Goal: Task Accomplishment & Management: Use online tool/utility

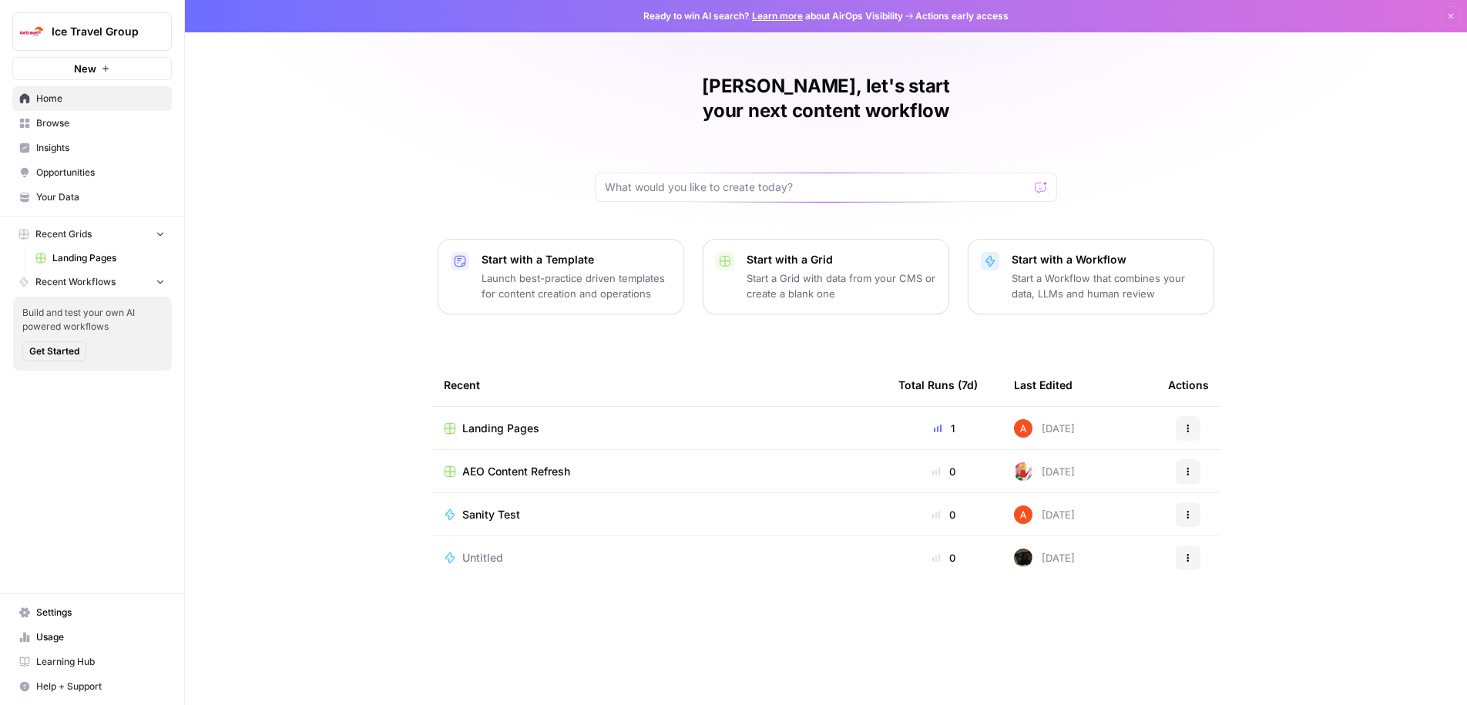
click at [61, 107] on link "Home" at bounding box center [91, 98] width 159 height 25
click at [65, 126] on span "Browse" at bounding box center [100, 123] width 129 height 14
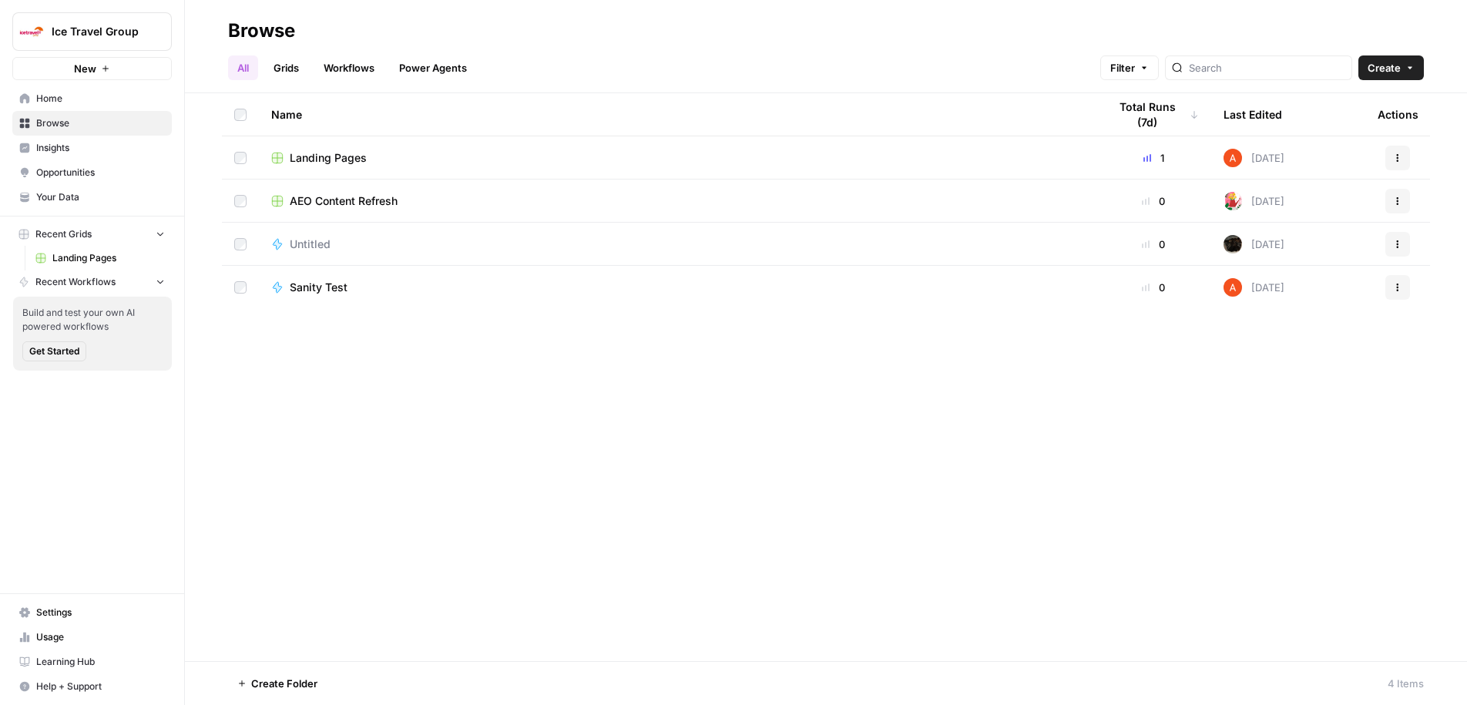
click at [356, 69] on link "Workflows" at bounding box center [348, 67] width 69 height 25
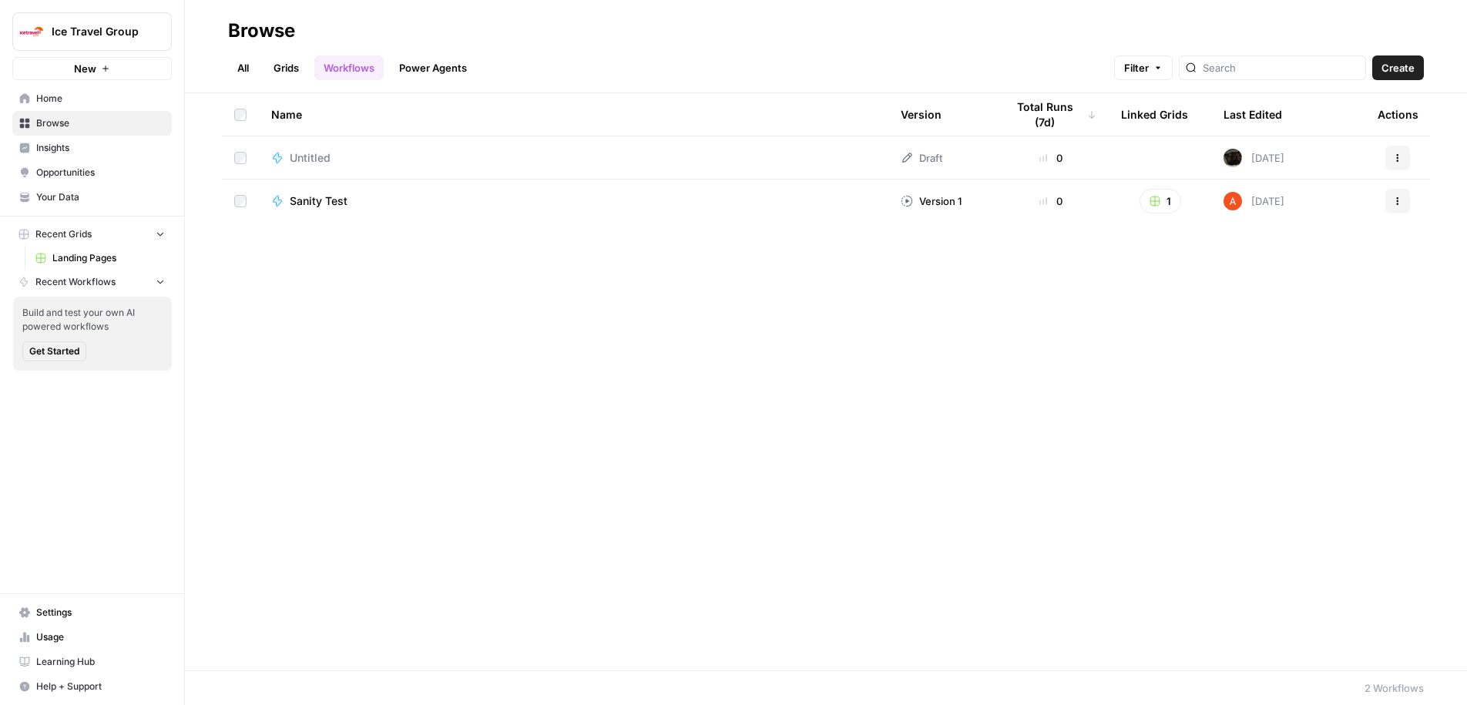
click at [286, 71] on link "Grids" at bounding box center [286, 67] width 44 height 25
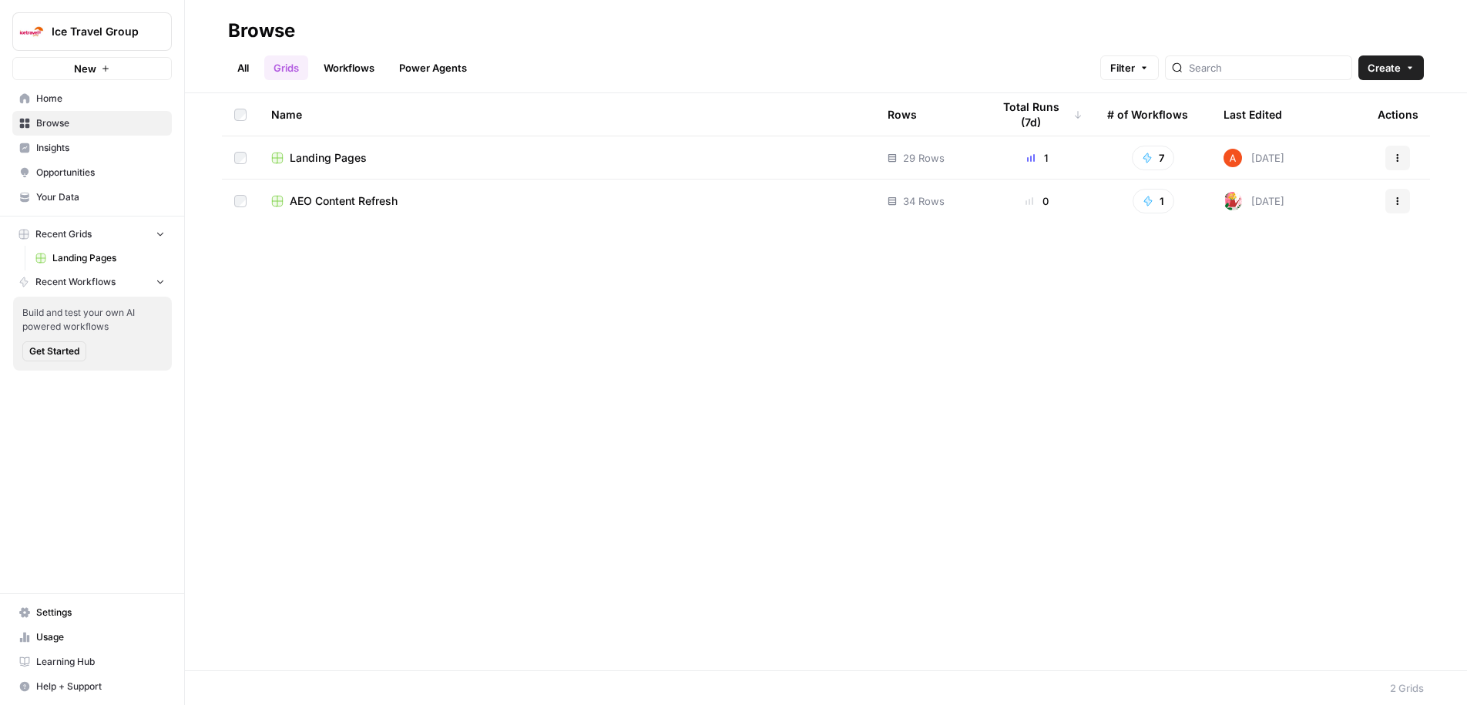
click at [62, 97] on span "Home" at bounding box center [100, 99] width 129 height 14
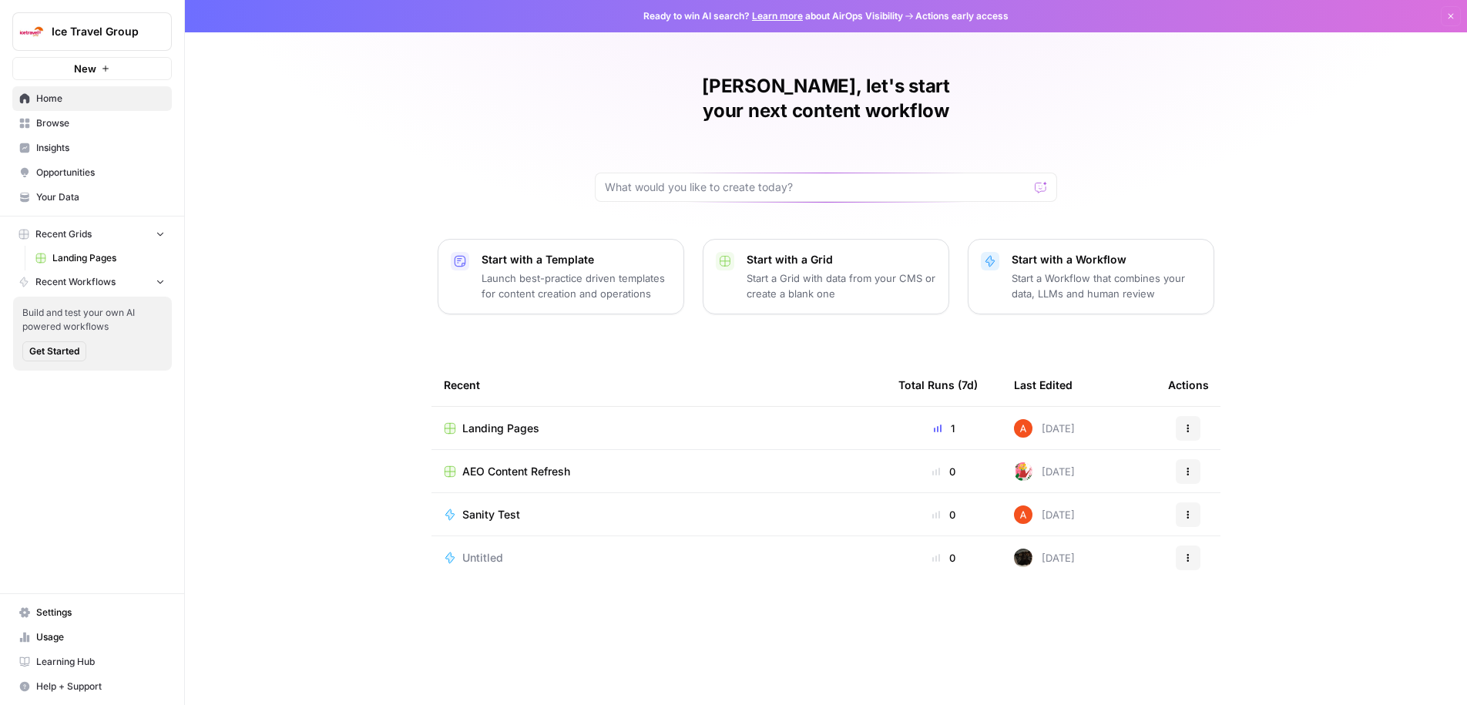
click at [79, 116] on span "Browse" at bounding box center [100, 123] width 129 height 14
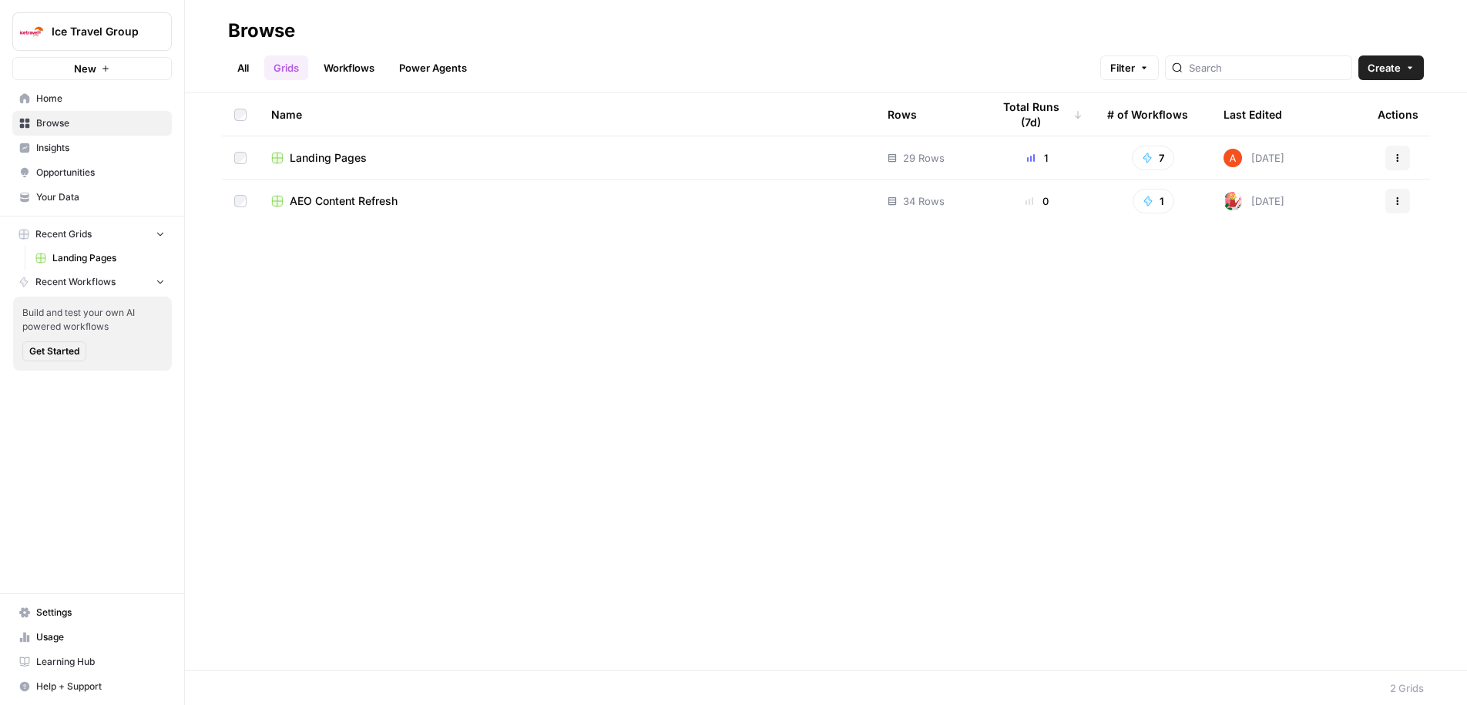
click at [68, 609] on span "Settings" at bounding box center [100, 612] width 129 height 14
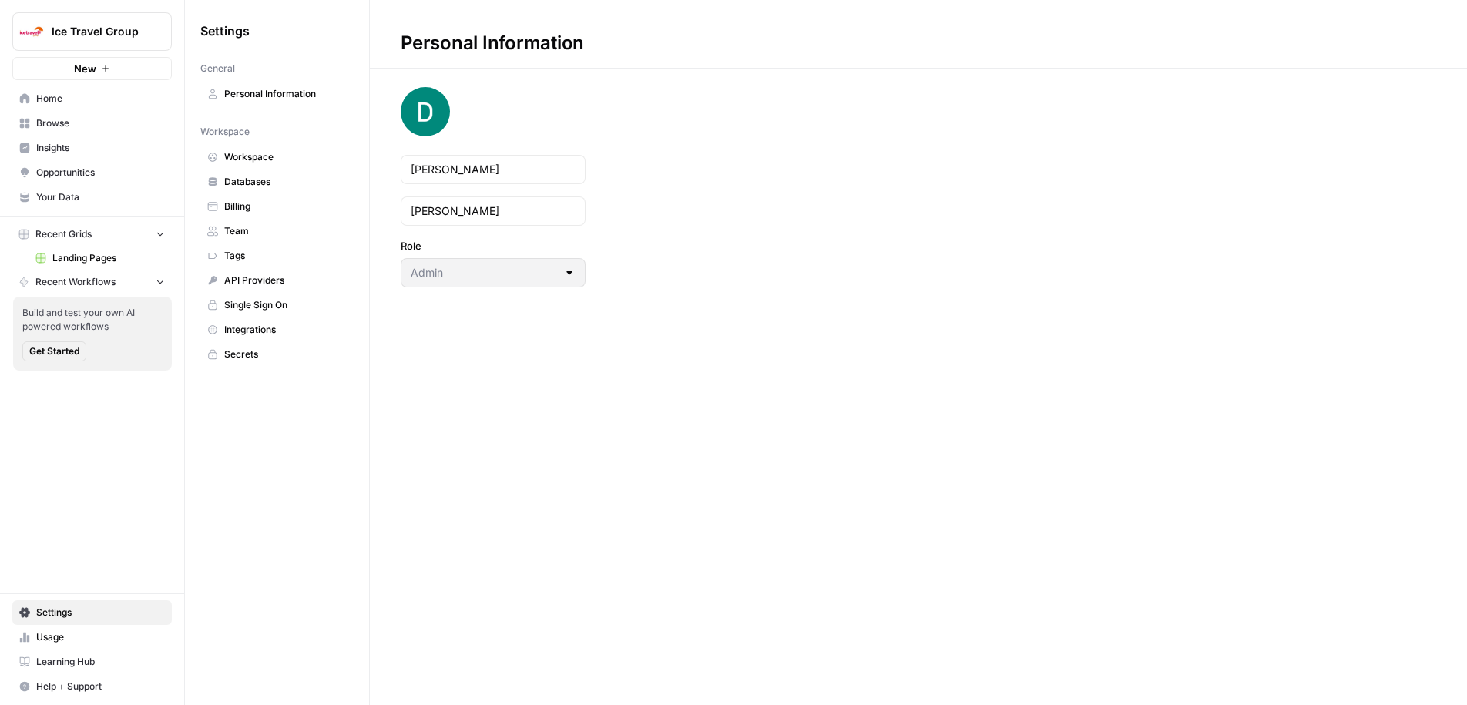
click at [268, 89] on span "Personal Information" at bounding box center [285, 94] width 122 height 14
click at [247, 238] on link "Team" at bounding box center [276, 231] width 153 height 25
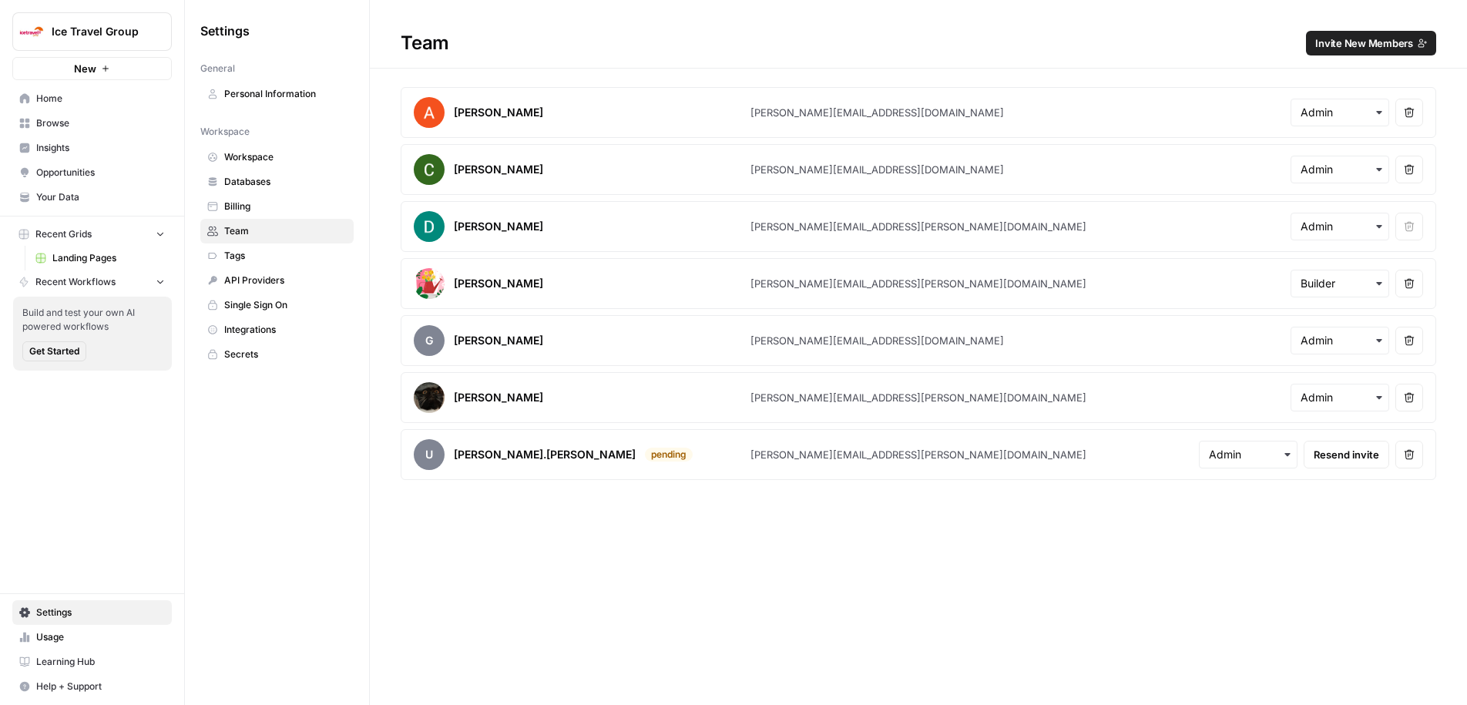
drag, startPoint x: 871, startPoint y: 169, endPoint x: 731, endPoint y: 169, distance: 140.2
click at [731, 169] on article "Caroline Stokes caroline@airops.com Remove user" at bounding box center [918, 169] width 1035 height 51
copy article "caroline@airops.com"
click at [63, 122] on span "Browse" at bounding box center [100, 123] width 129 height 14
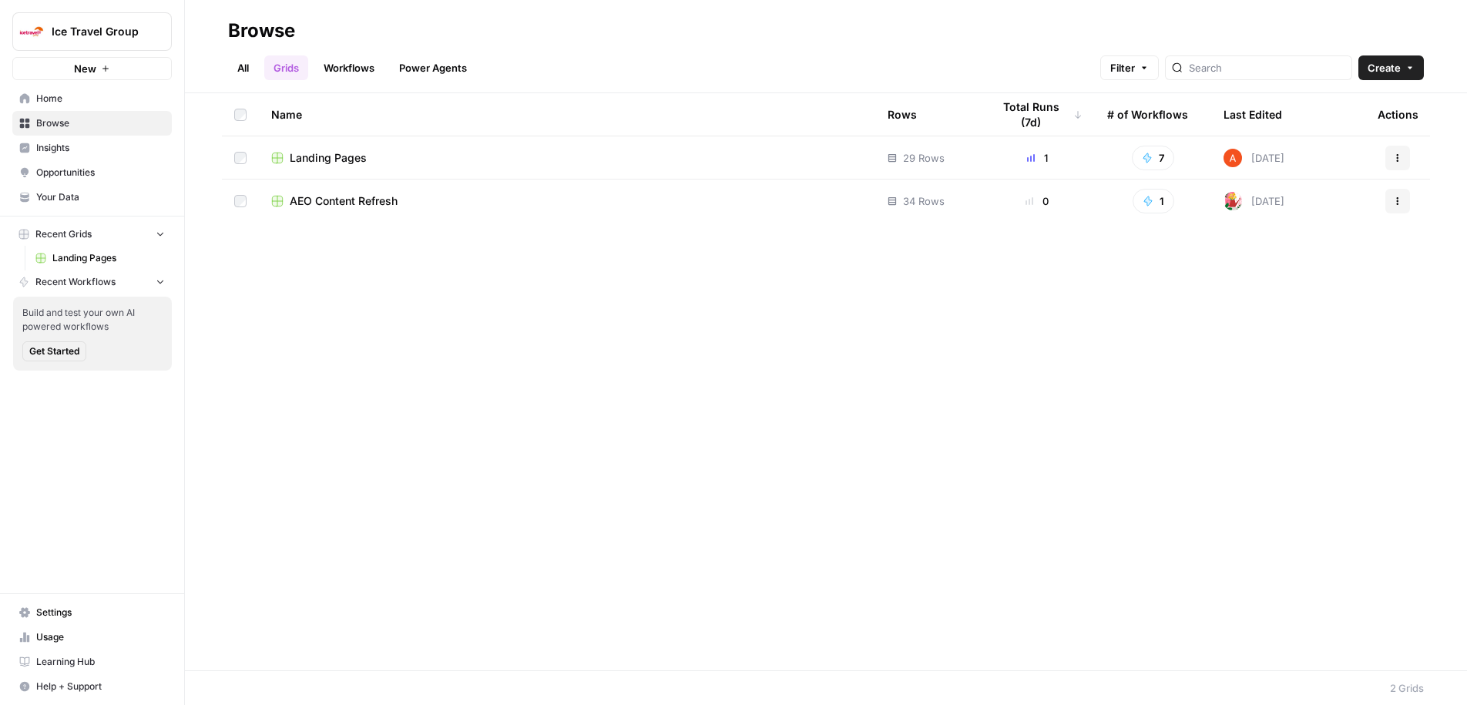
click at [1397, 160] on icon "button" at bounding box center [1398, 160] width 2 height 2
click at [347, 172] on td "Landing Pages" at bounding box center [567, 157] width 616 height 42
click at [380, 161] on div "Landing Pages" at bounding box center [567, 157] width 592 height 15
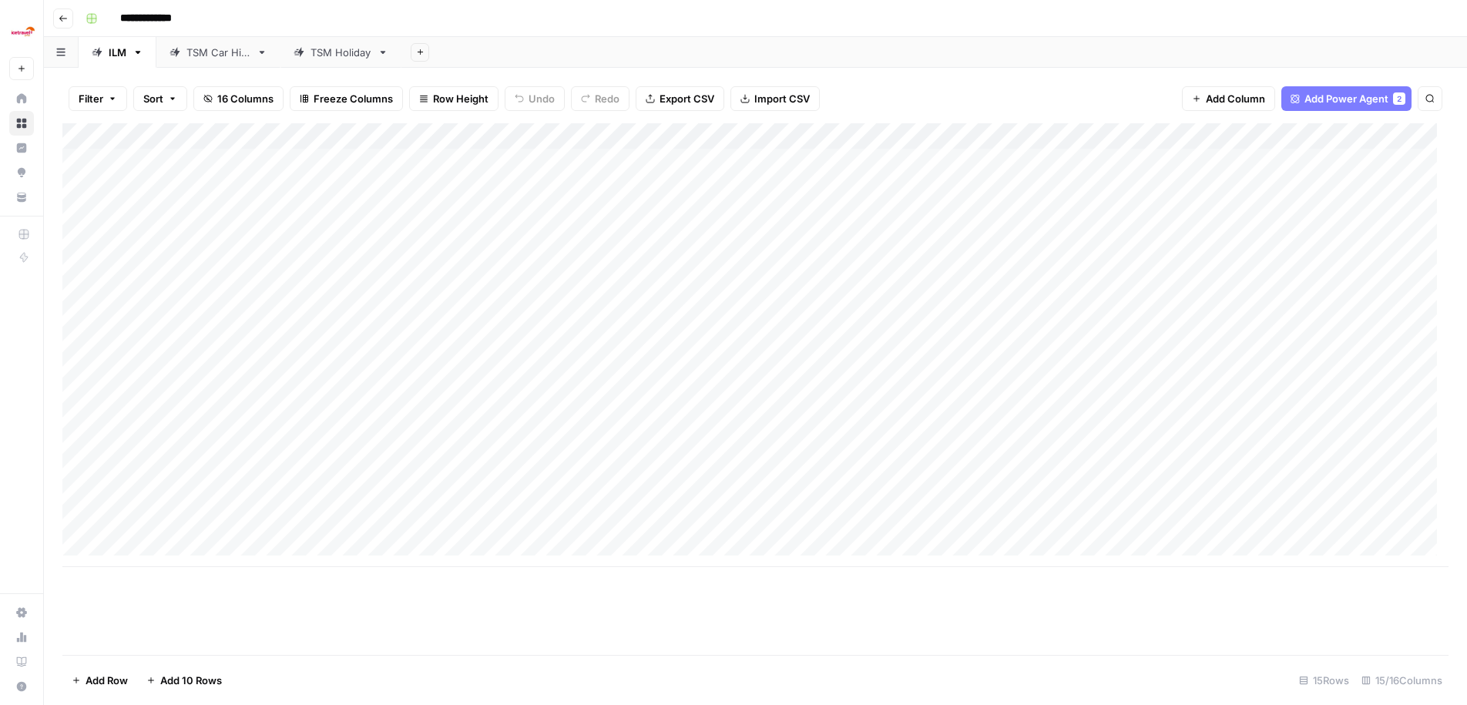
click at [162, 18] on input "**********" at bounding box center [158, 18] width 91 height 25
click at [184, 18] on input "**********" at bounding box center [158, 18] width 91 height 25
drag, startPoint x: 184, startPoint y: 18, endPoint x: 187, endPoint y: 25, distance: 8.3
click at [183, 19] on input "**********" at bounding box center [158, 18] width 91 height 25
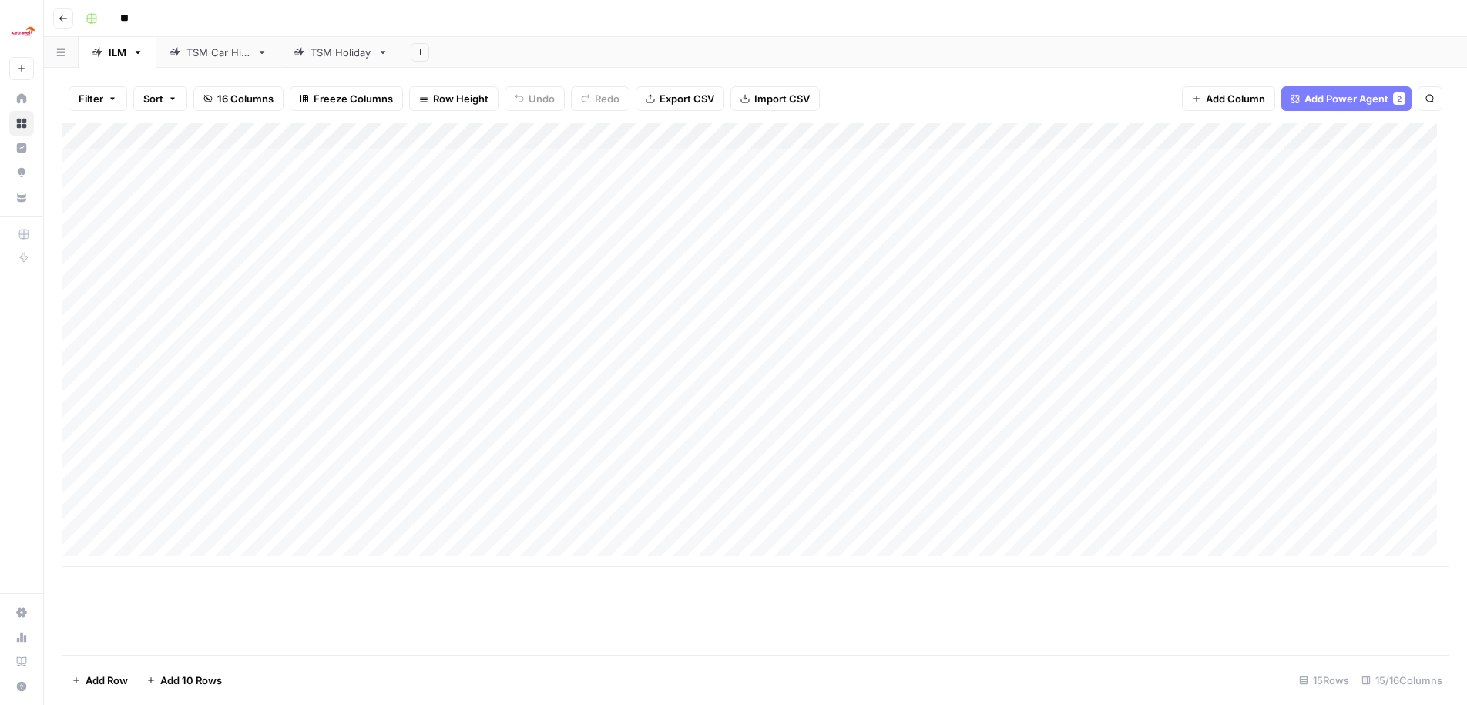
type input "*"
type input "**********"
click at [689, 99] on span "Export CSV" at bounding box center [686, 98] width 55 height 15
click at [802, 102] on span "Import CSV" at bounding box center [781, 98] width 55 height 15
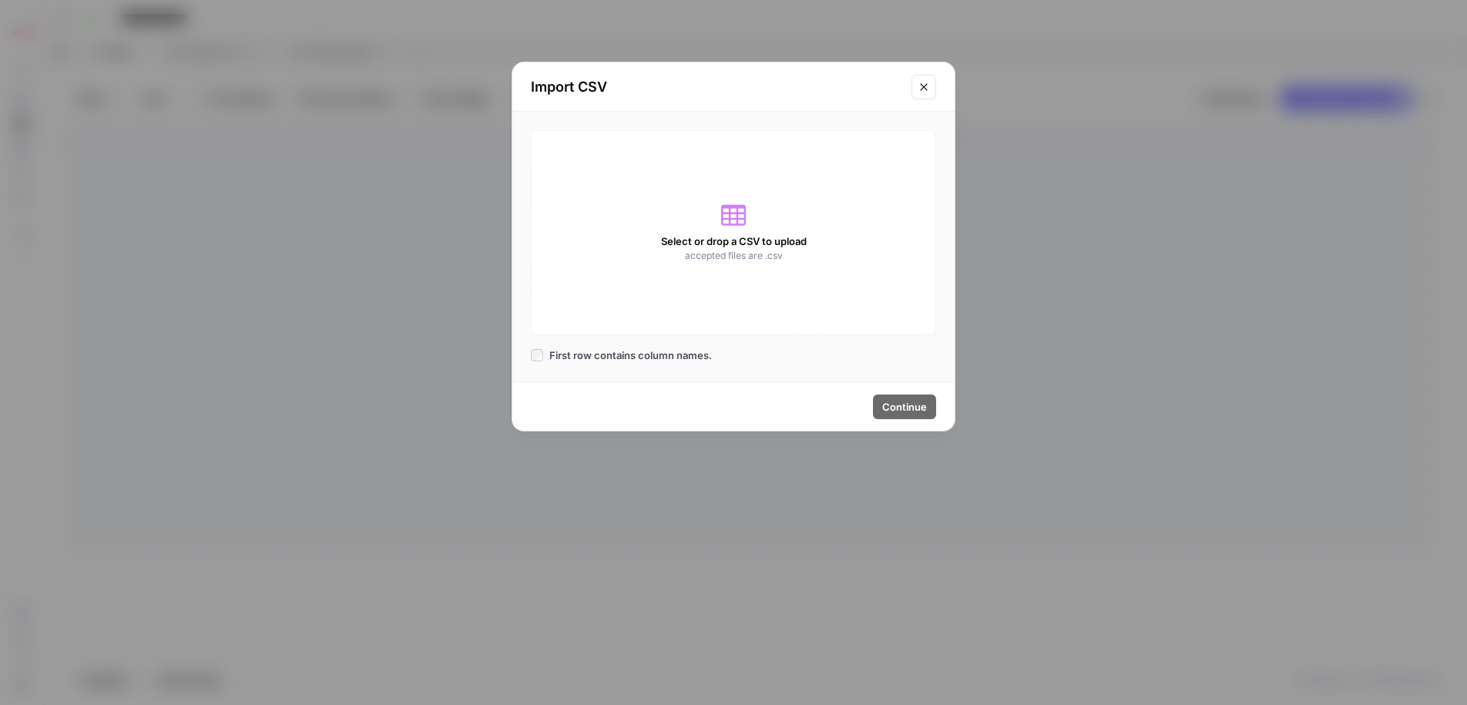
click at [732, 215] on icon at bounding box center [733, 215] width 25 height 25
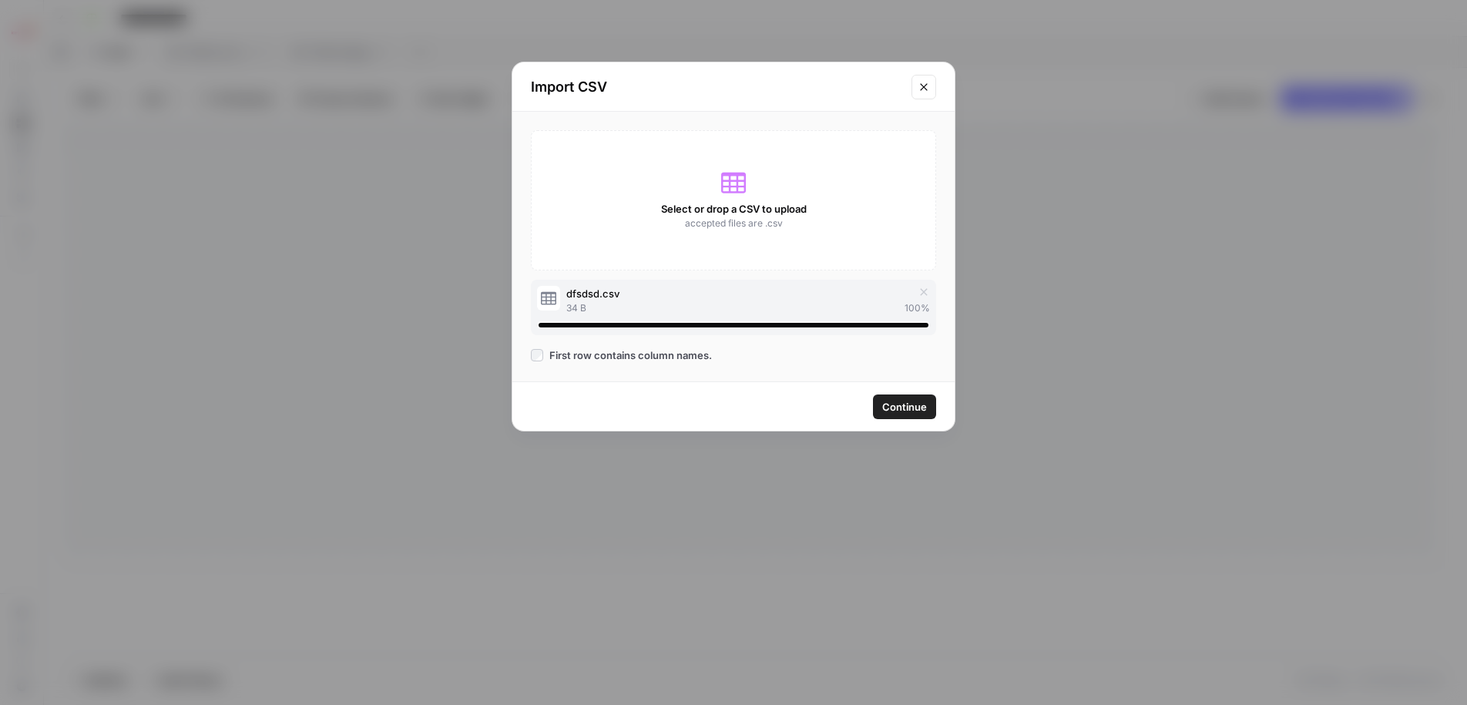
click at [921, 403] on span "Continue" at bounding box center [904, 406] width 45 height 15
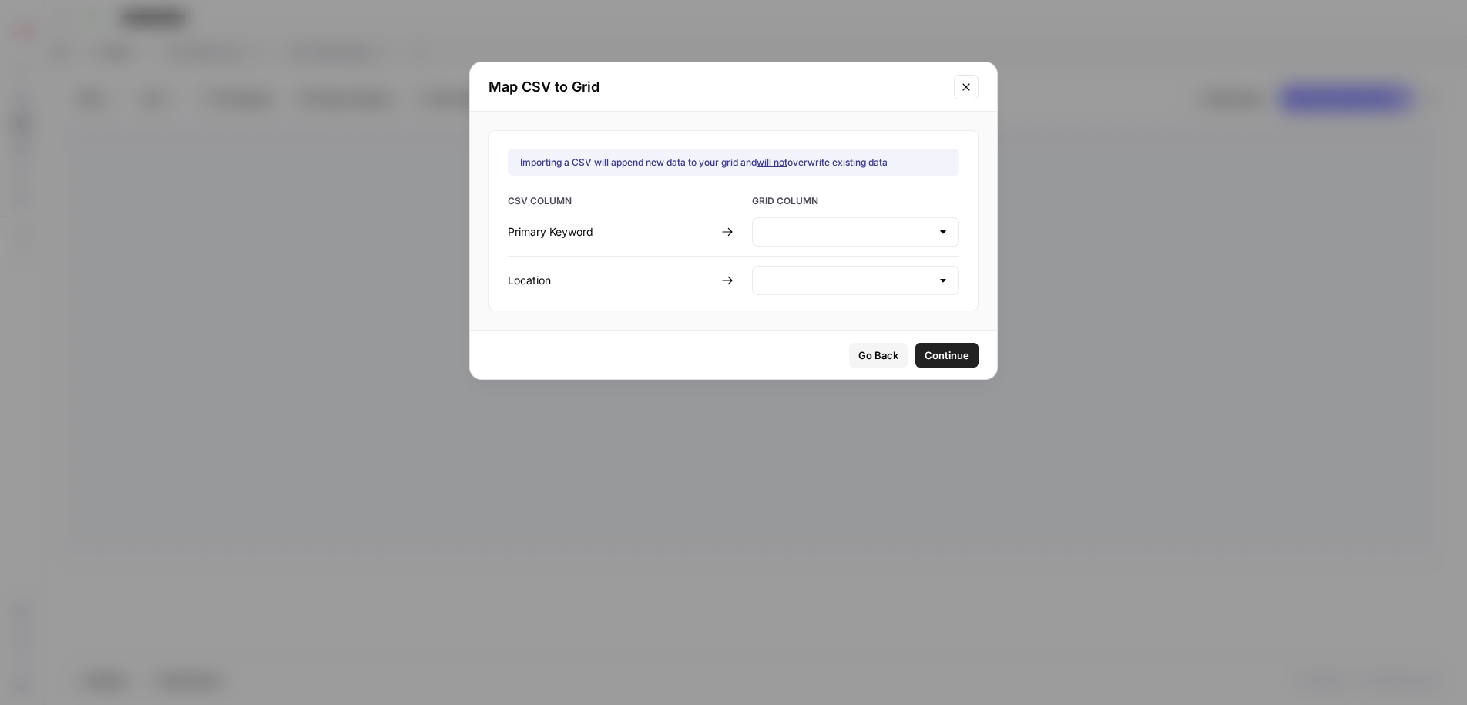
type input "Create new column"
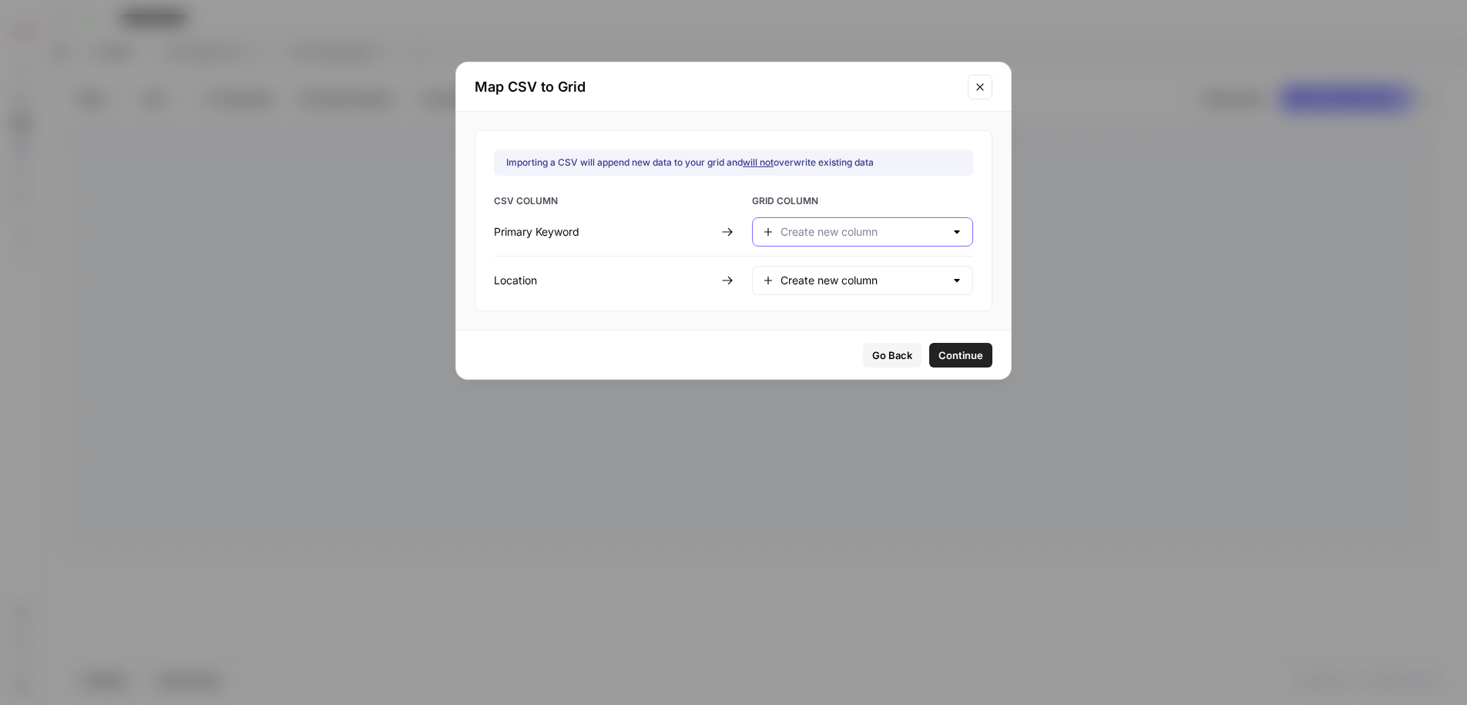
click at [863, 231] on input "text" at bounding box center [862, 231] width 164 height 15
click at [863, 268] on span "Primary Keyword" at bounding box center [850, 270] width 136 height 15
type input "Primary Keyword"
click at [808, 278] on input "text" at bounding box center [862, 280] width 164 height 15
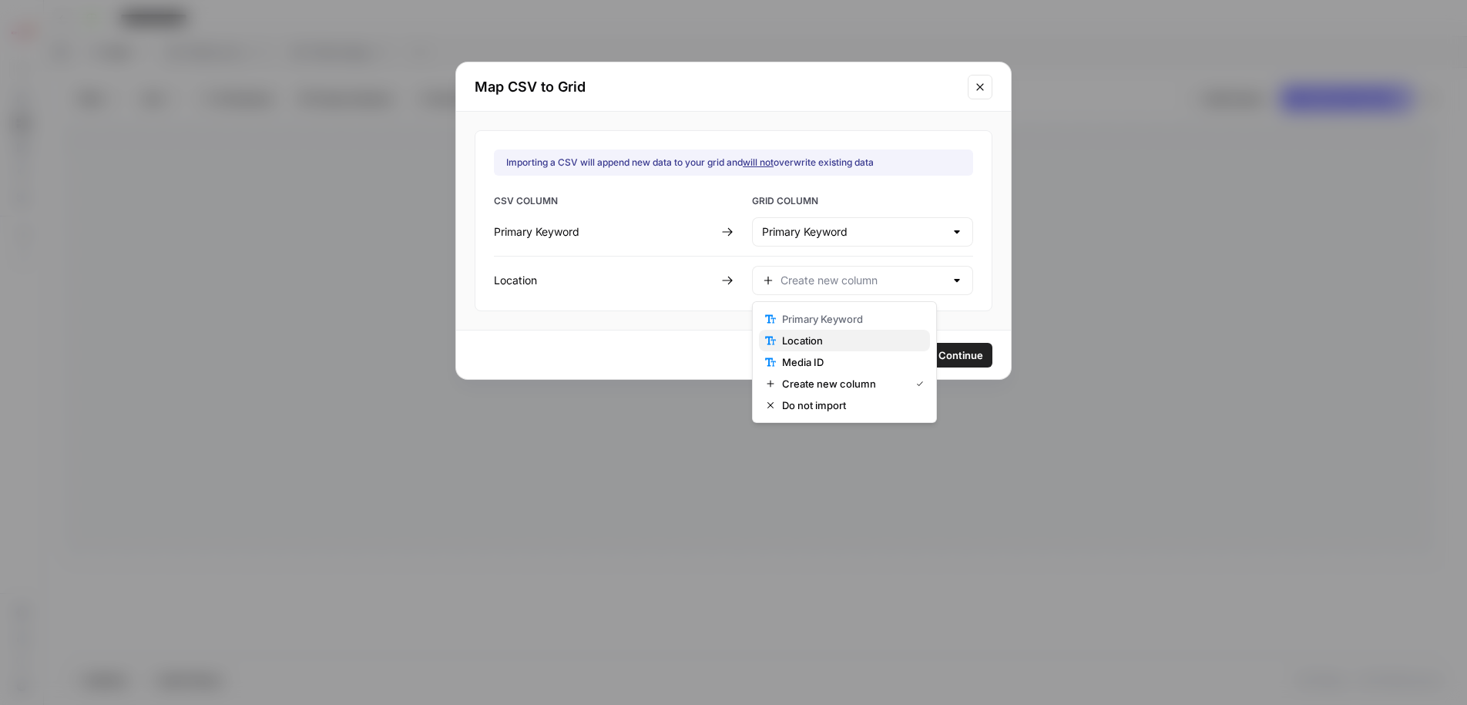
click at [830, 341] on span "Location" at bounding box center [850, 340] width 136 height 15
type input "Location"
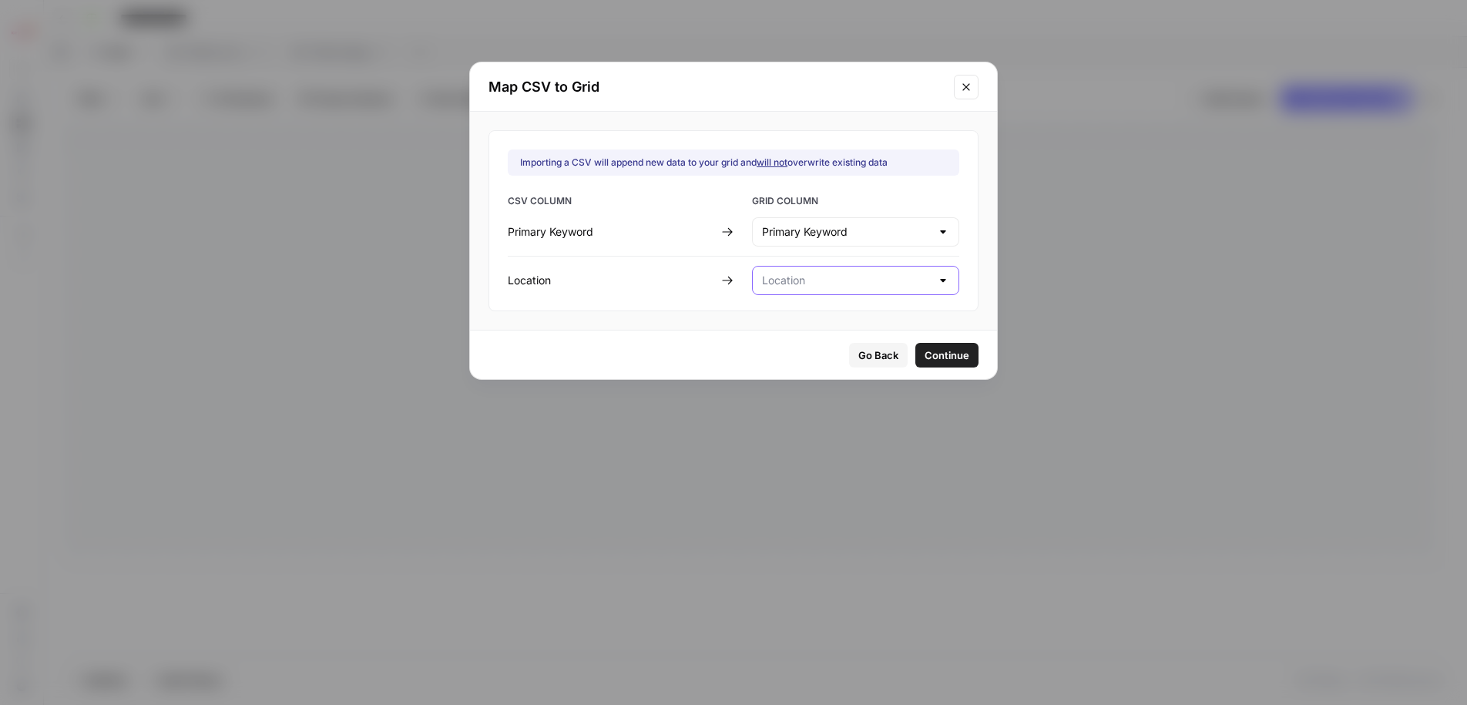
click at [873, 277] on input "text" at bounding box center [846, 280] width 169 height 15
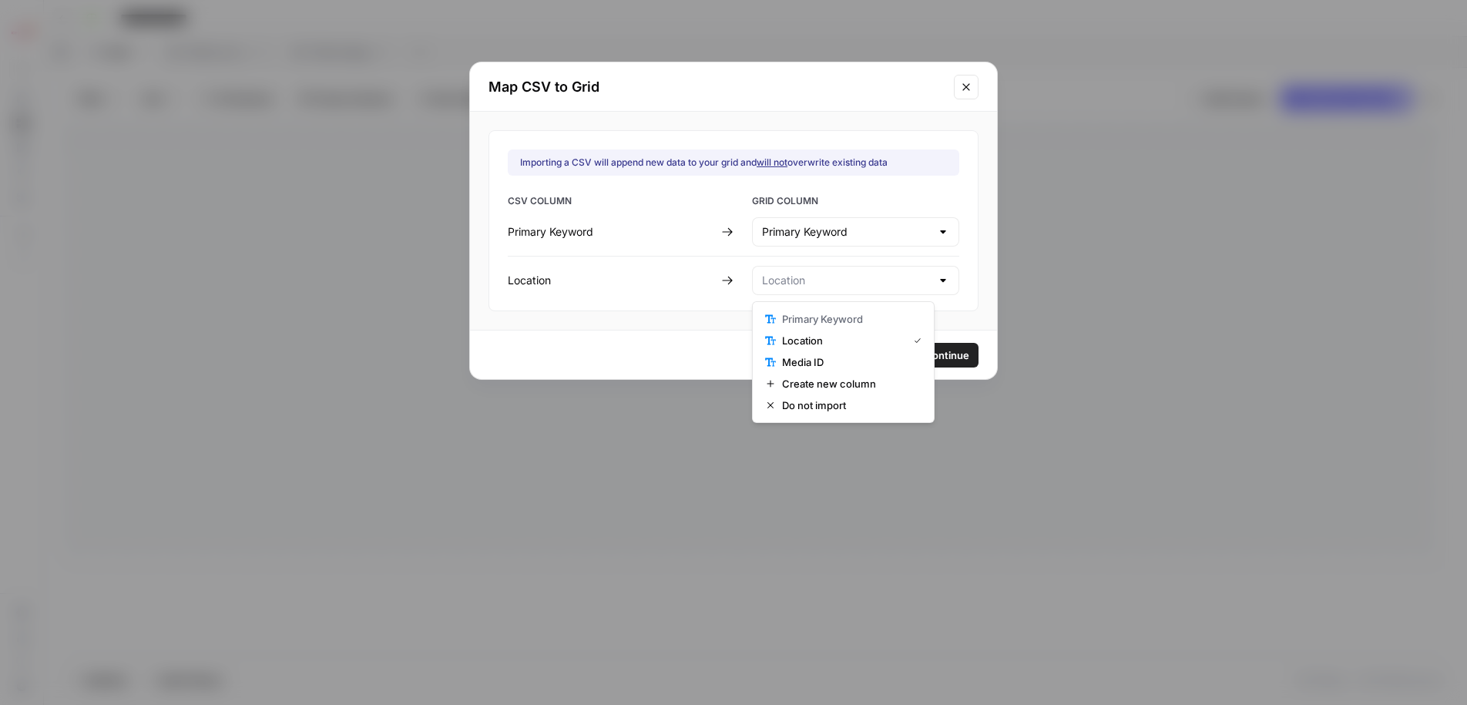
type input "Location"
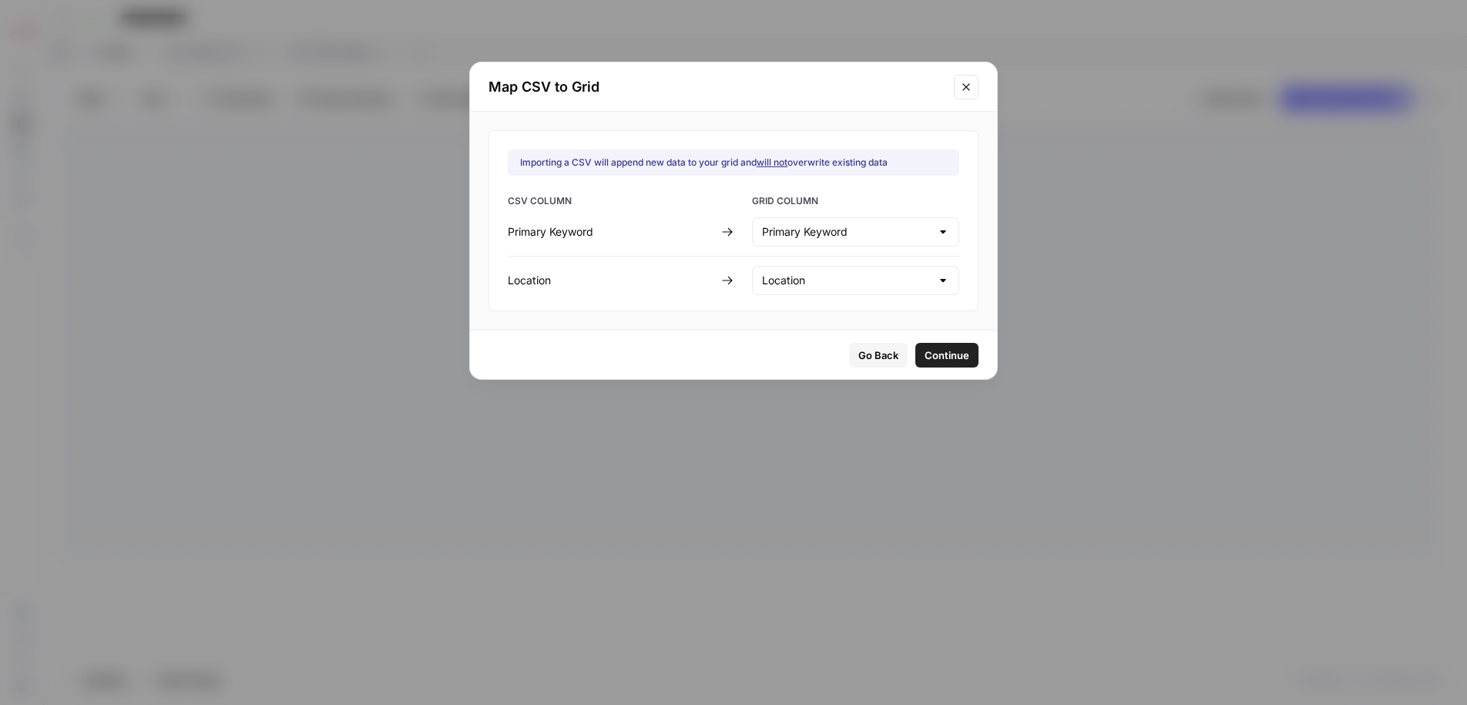
click at [955, 320] on div "Importing a CSV will append new data to your grid and will not overwrite existi…" at bounding box center [733, 221] width 527 height 218
click at [948, 353] on button "Continue" at bounding box center [946, 355] width 63 height 25
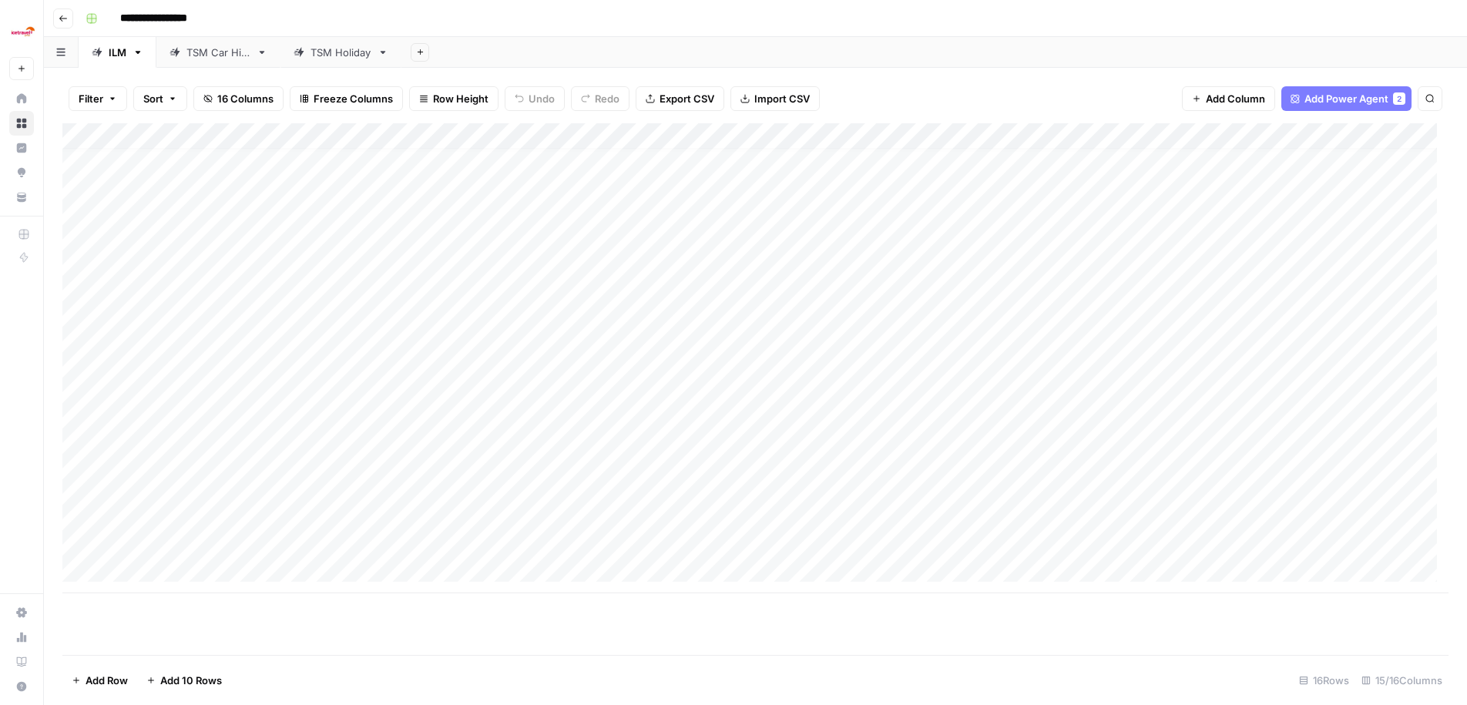
scroll to position [12, 0]
click at [76, 542] on div "Add Column" at bounding box center [755, 358] width 1386 height 470
click at [76, 515] on div "Add Column" at bounding box center [755, 358] width 1386 height 470
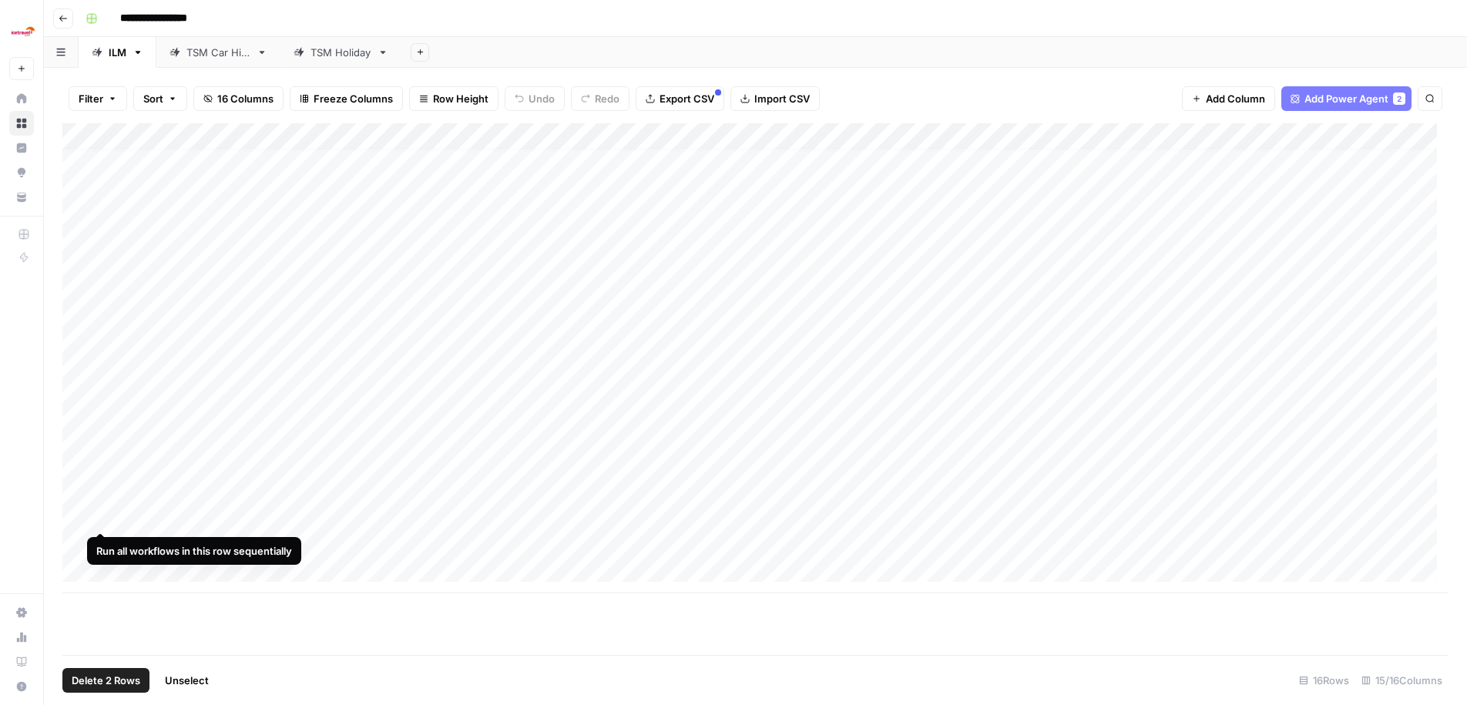
click at [103, 517] on div "Add Column" at bounding box center [755, 358] width 1386 height 470
click at [877, 609] on div "Add Column" at bounding box center [755, 389] width 1386 height 532
click at [86, 135] on div "Add Column" at bounding box center [755, 358] width 1386 height 470
click at [63, 58] on button "button" at bounding box center [61, 52] width 35 height 30
click at [719, 45] on div "Add Sheet" at bounding box center [933, 52] width 1065 height 31
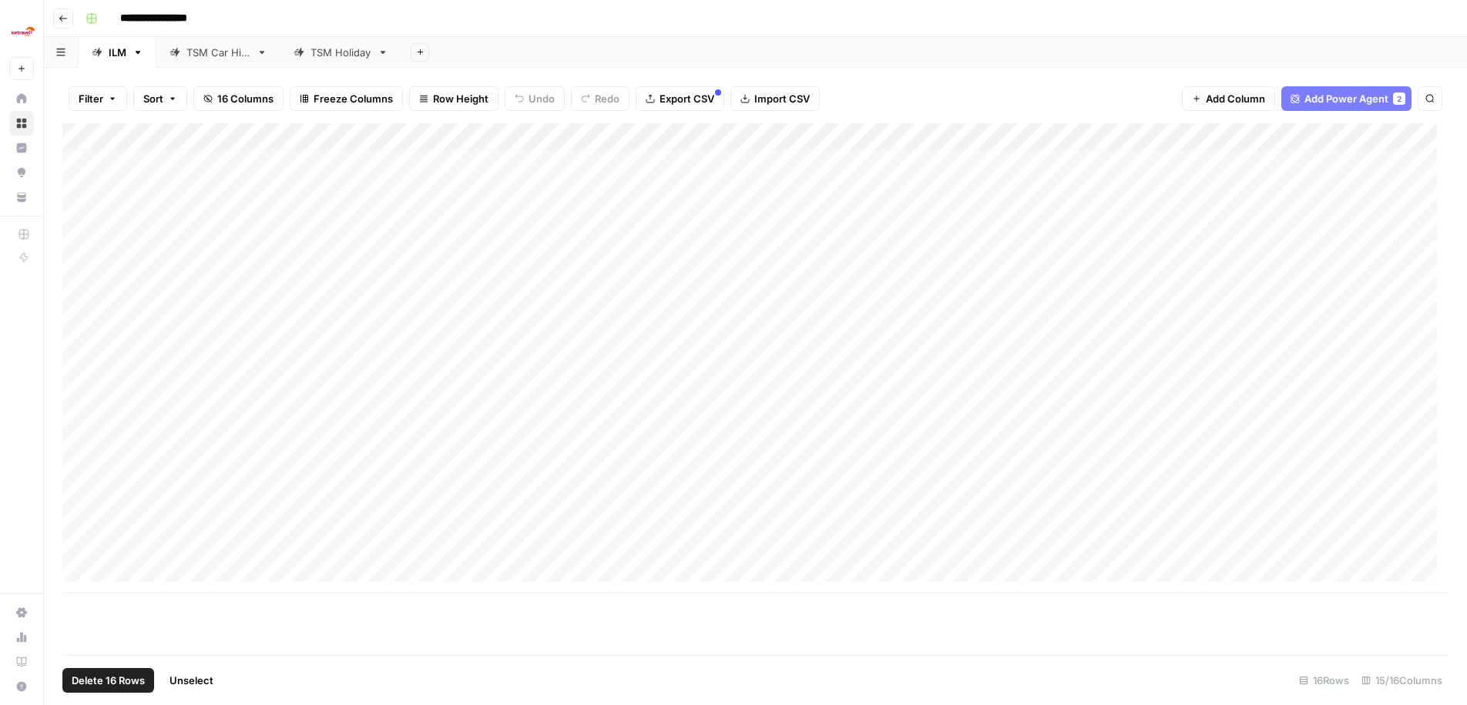
click at [116, 52] on div "ILM" at bounding box center [118, 52] width 18 height 15
click at [116, 52] on input "***" at bounding box center [118, 52] width 19 height 20
type input "**********"
click at [648, 42] on div "Add Sheet" at bounding box center [966, 52] width 1001 height 31
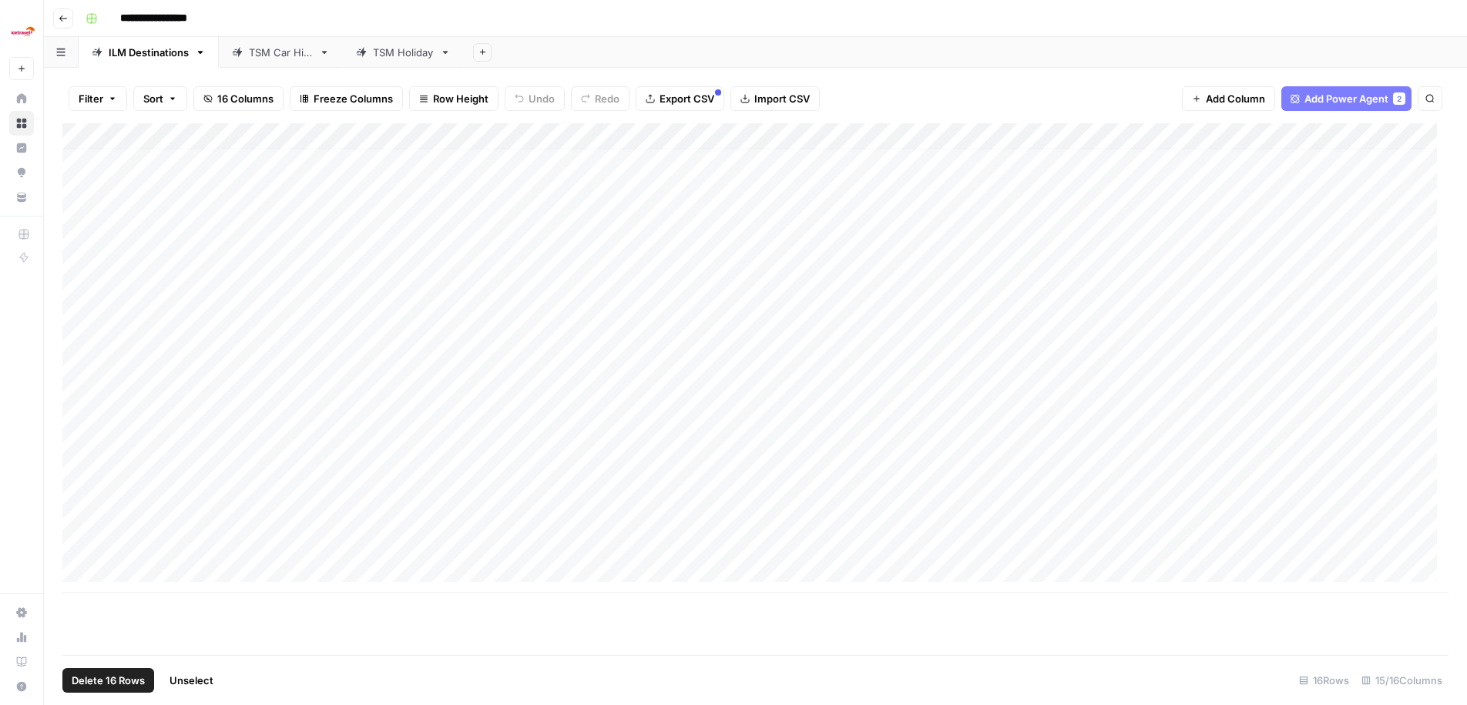
click at [166, 55] on div "ILM Destinations" at bounding box center [149, 52] width 80 height 15
click at [188, 55] on input "**********" at bounding box center [150, 52] width 82 height 20
type input "**********"
click at [92, 128] on div "Add Column" at bounding box center [755, 358] width 1386 height 470
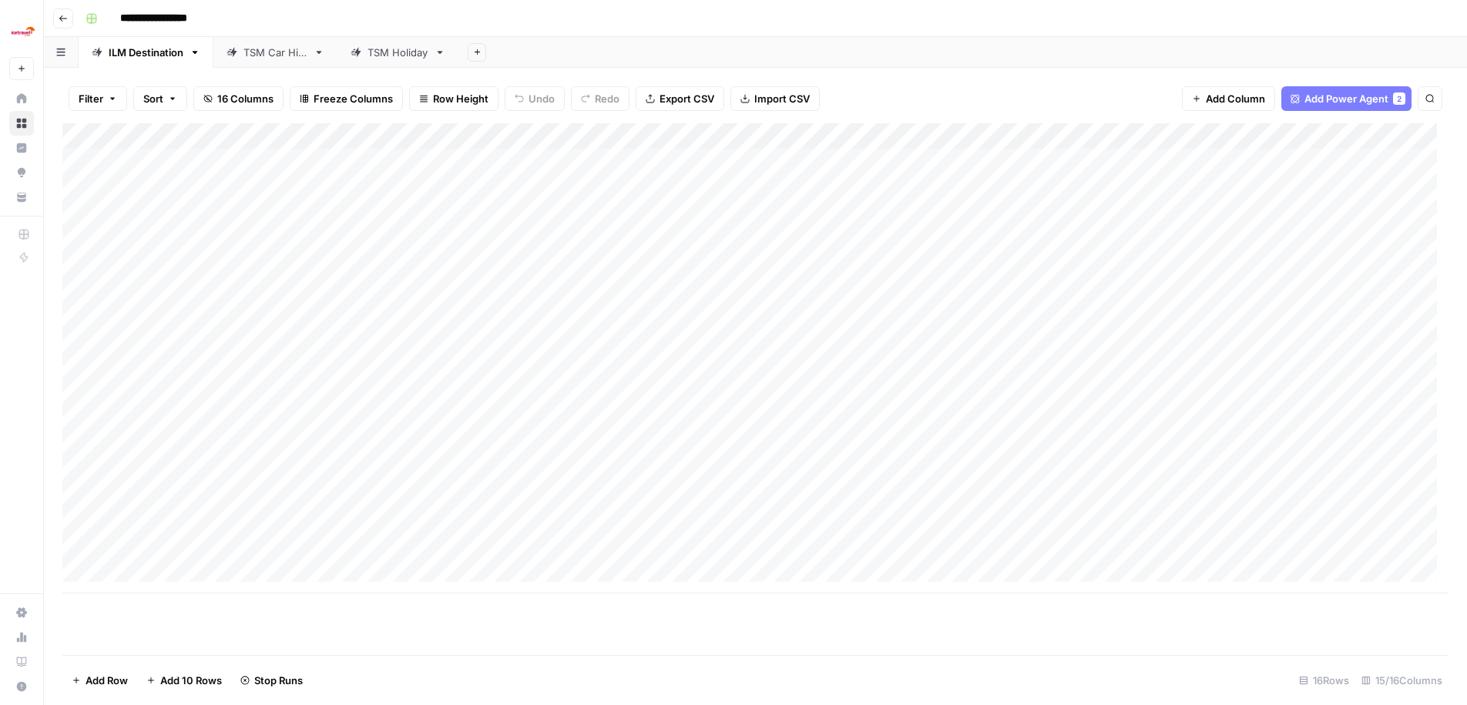
scroll to position [0, 0]
click at [401, 45] on div "TSM Holiday" at bounding box center [397, 52] width 61 height 15
drag, startPoint x: 397, startPoint y: 49, endPoint x: 256, endPoint y: 46, distance: 141.0
click at [256, 46] on div "ILM Destination TSM Car Hire TSM Holiday Add Sheet" at bounding box center [755, 52] width 1423 height 31
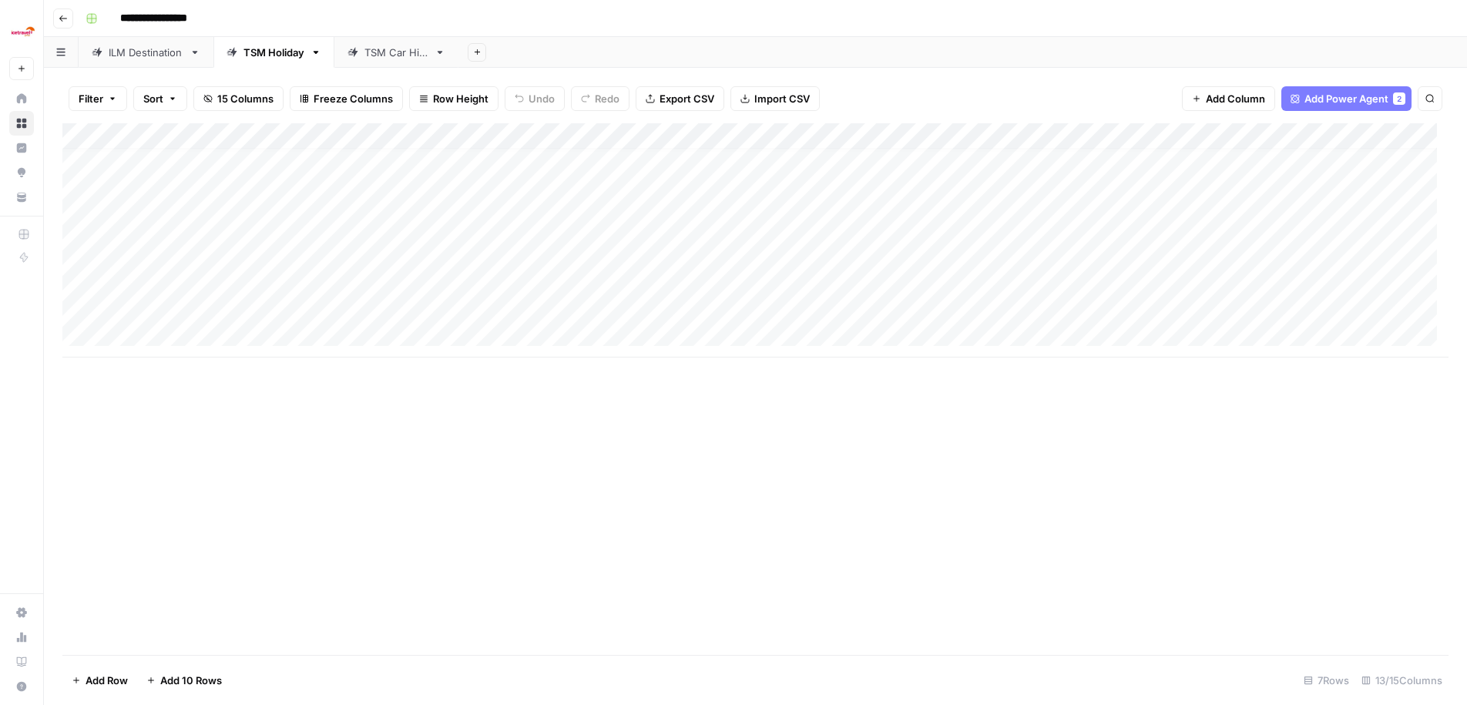
click at [805, 96] on span "Import CSV" at bounding box center [781, 98] width 55 height 15
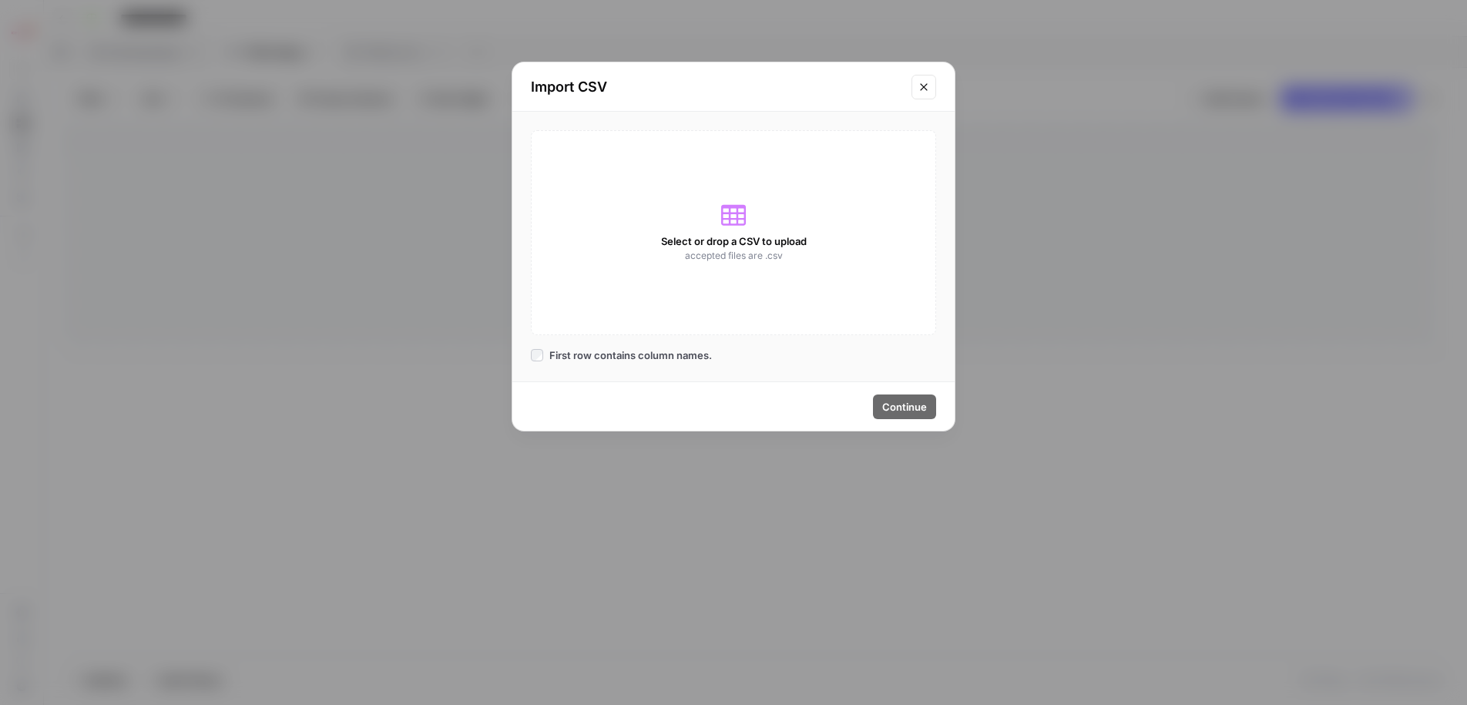
click at [728, 235] on span "Select or drop a CSV to upload" at bounding box center [734, 240] width 146 height 15
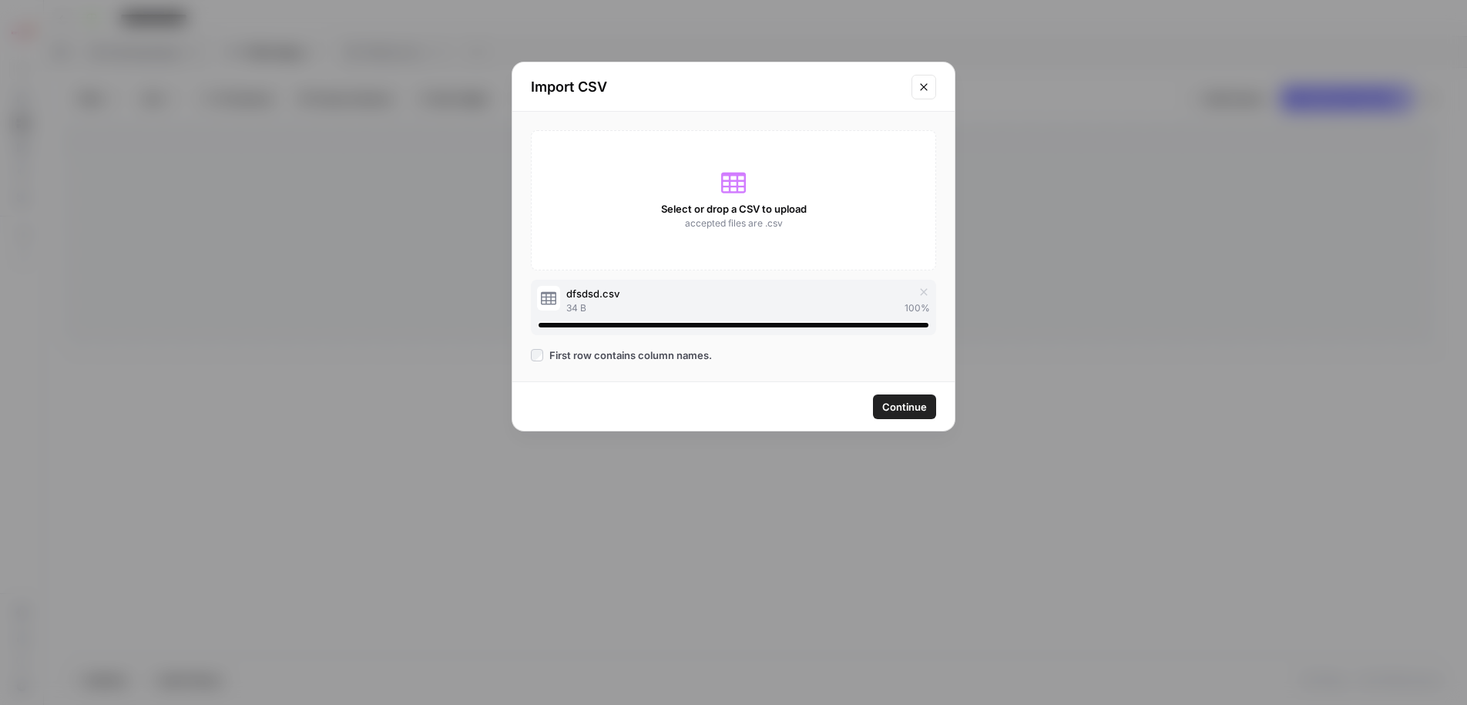
click at [902, 405] on span "Continue" at bounding box center [904, 406] width 45 height 15
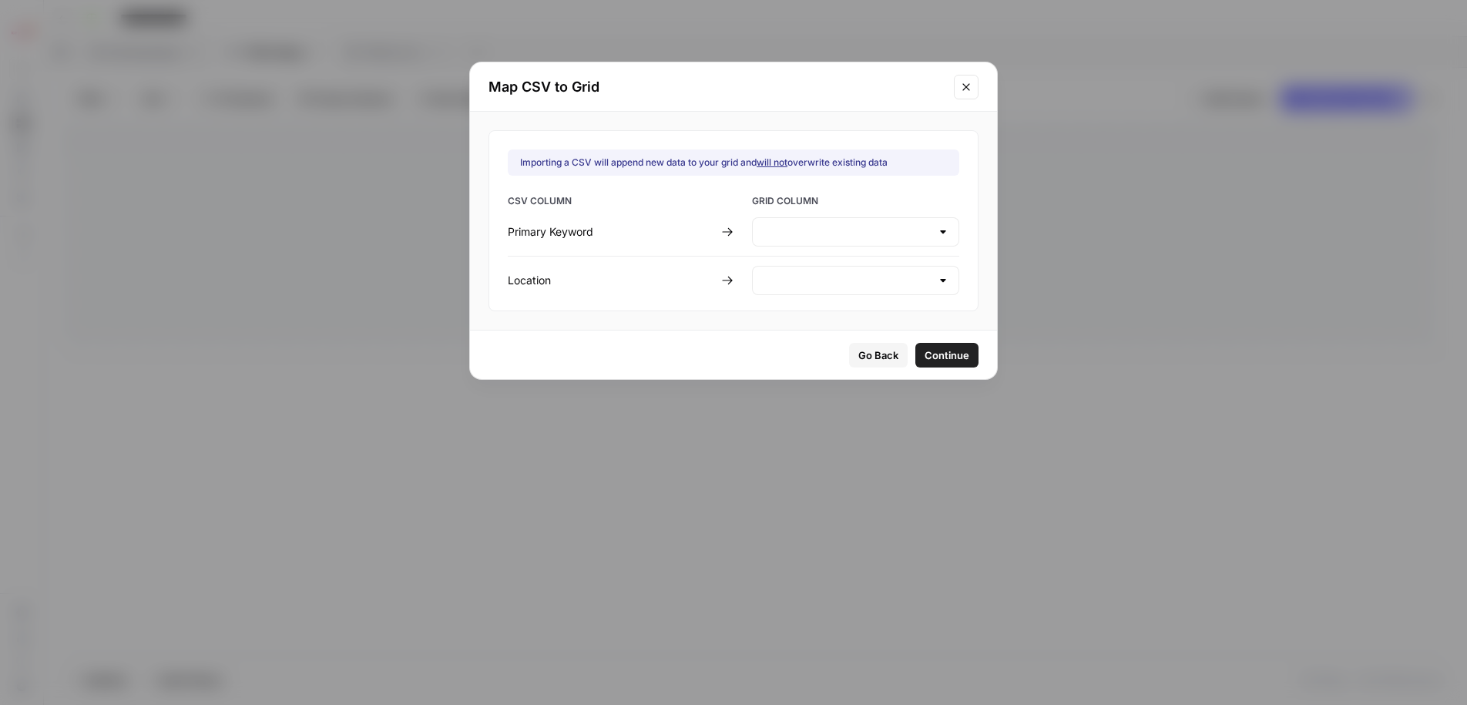
type input "Create new column"
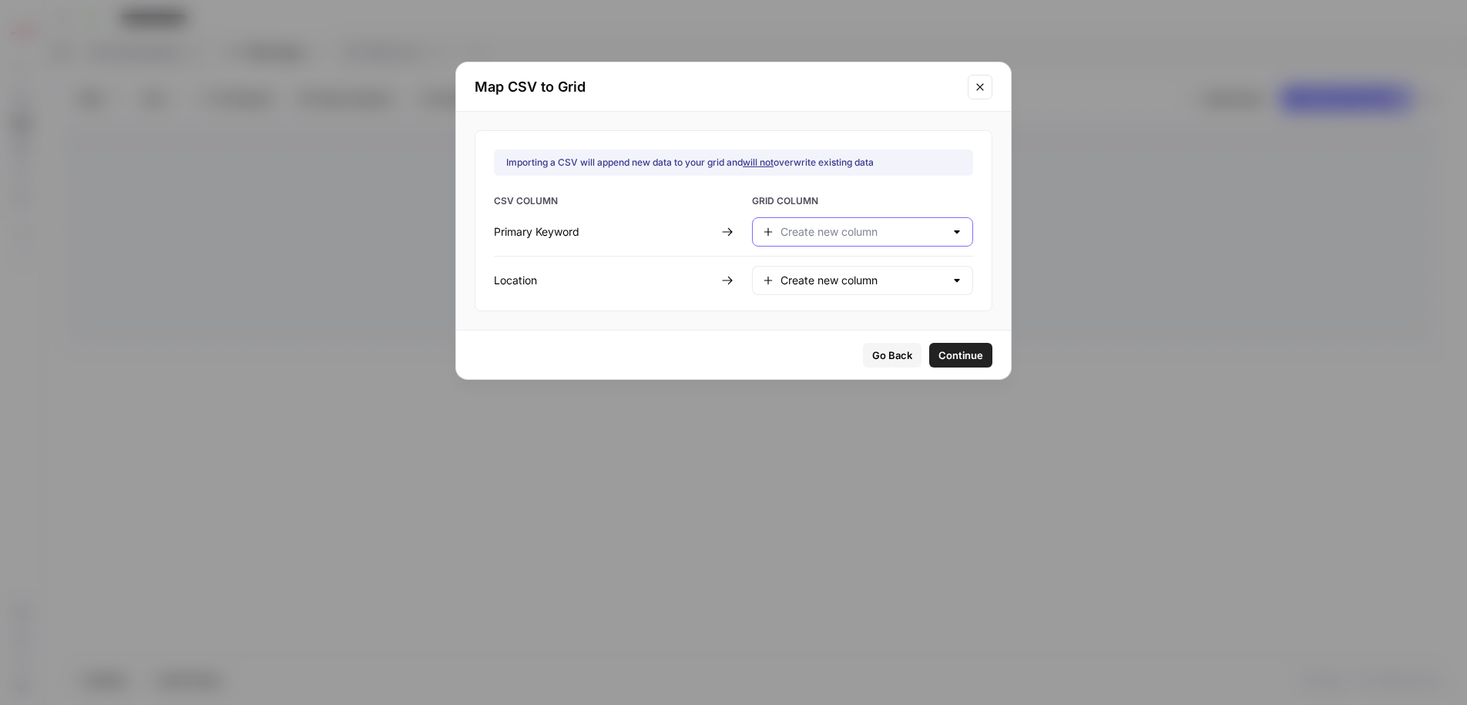
click at [817, 232] on input "text" at bounding box center [862, 231] width 164 height 15
click at [837, 272] on span "Primary Keyword" at bounding box center [850, 270] width 136 height 15
type input "Primary Keyword"
click at [857, 289] on div "Create new column" at bounding box center [862, 280] width 221 height 29
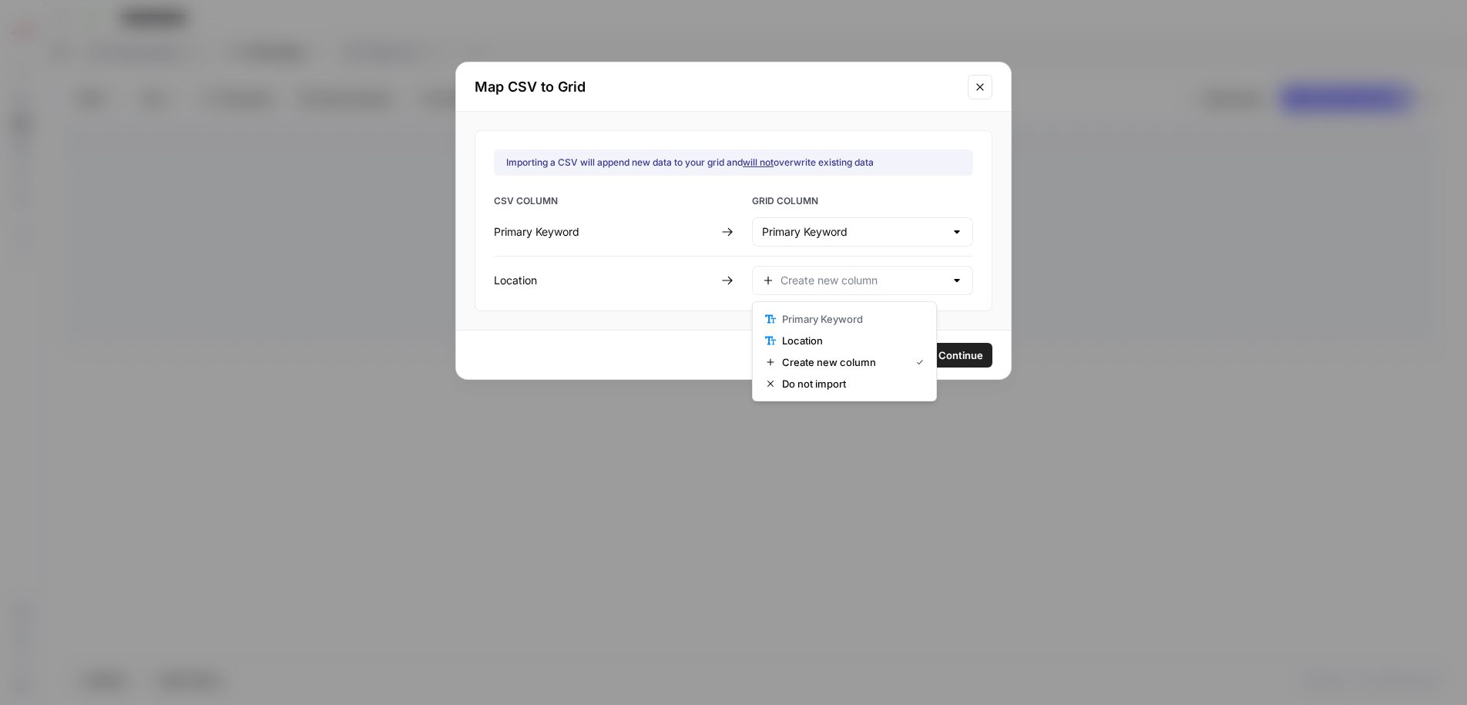
type input "Create new column"
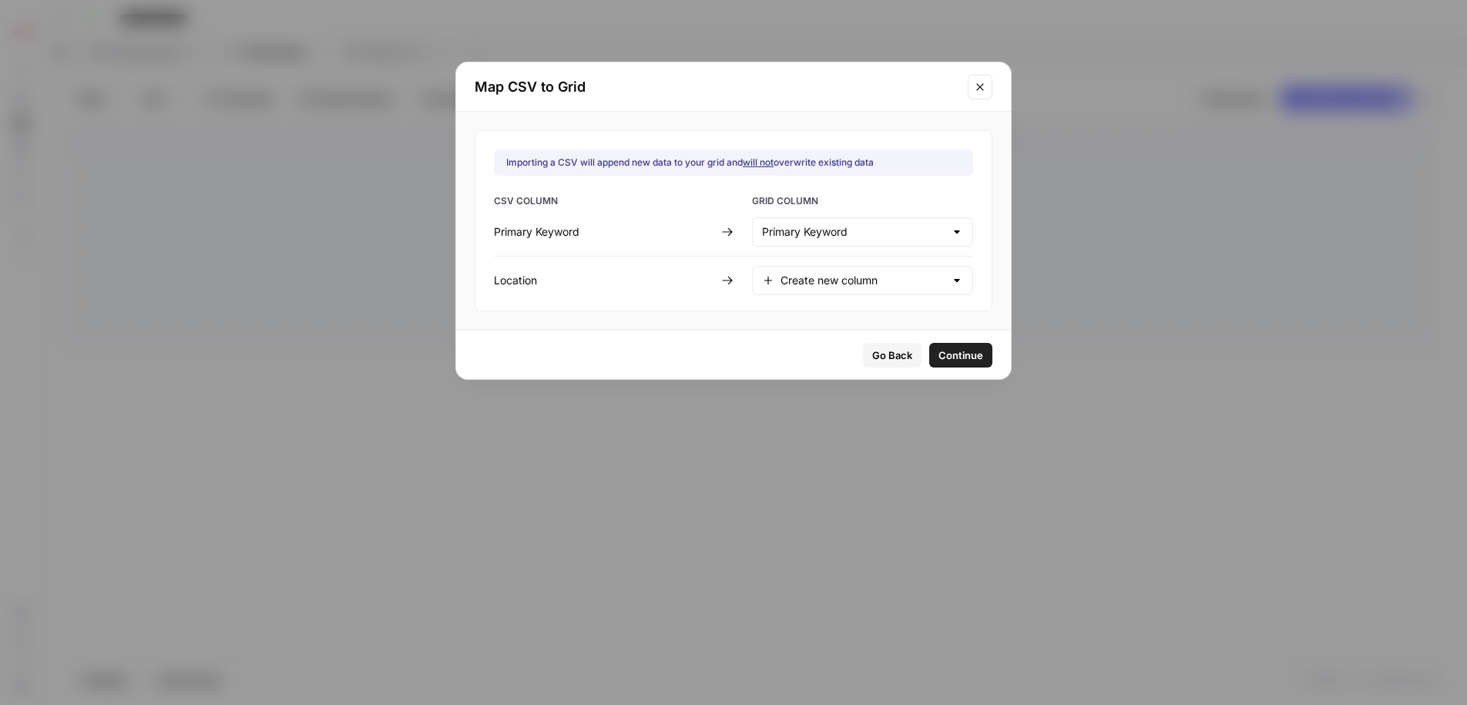
click at [974, 90] on icon "Close modal" at bounding box center [980, 87] width 12 height 12
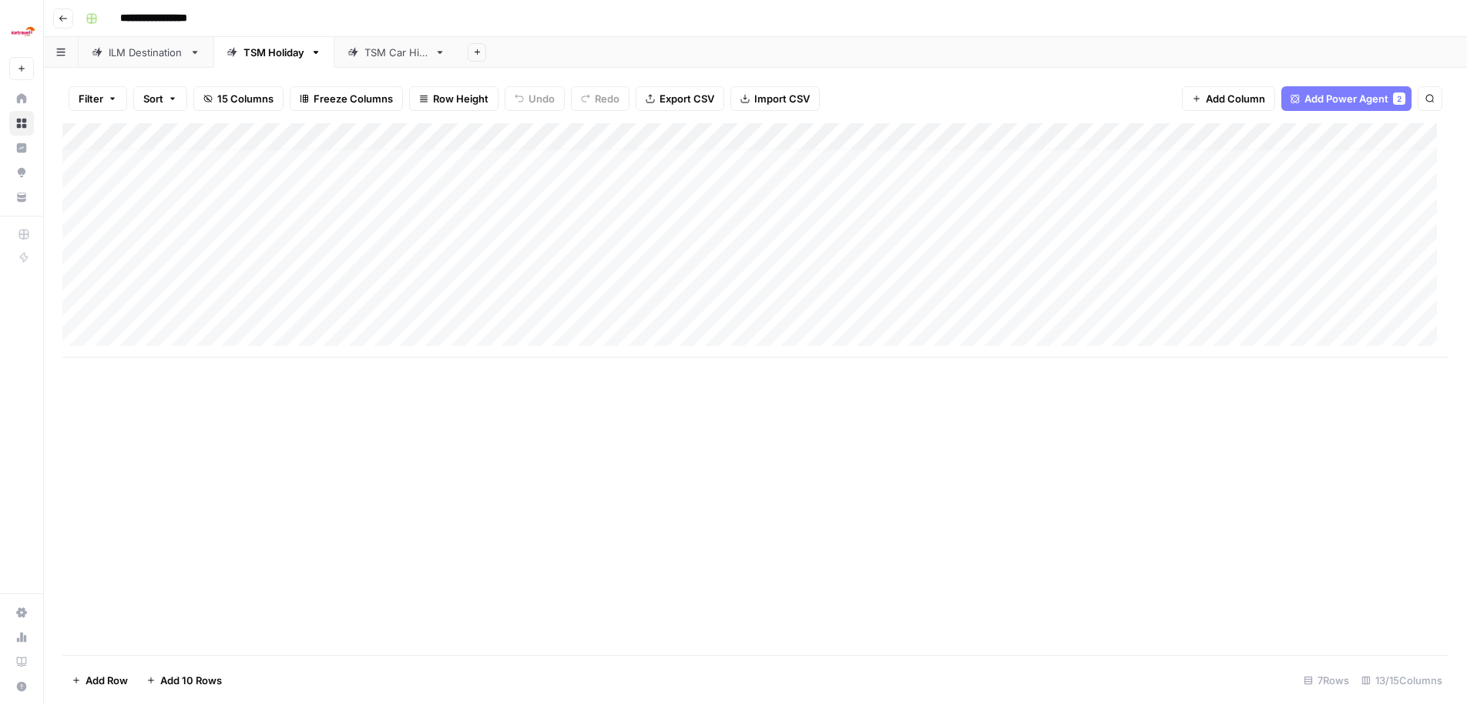
click at [398, 48] on div "TSM Car Hire" at bounding box center [396, 52] width 64 height 15
click at [146, 343] on div "Add Column" at bounding box center [755, 240] width 1386 height 234
click at [165, 311] on div "Add Column" at bounding box center [755, 253] width 1386 height 260
click at [80, 345] on div "Add Column" at bounding box center [755, 253] width 1386 height 260
click at [100, 677] on span "Delete 1 Row" at bounding box center [103, 680] width 62 height 15
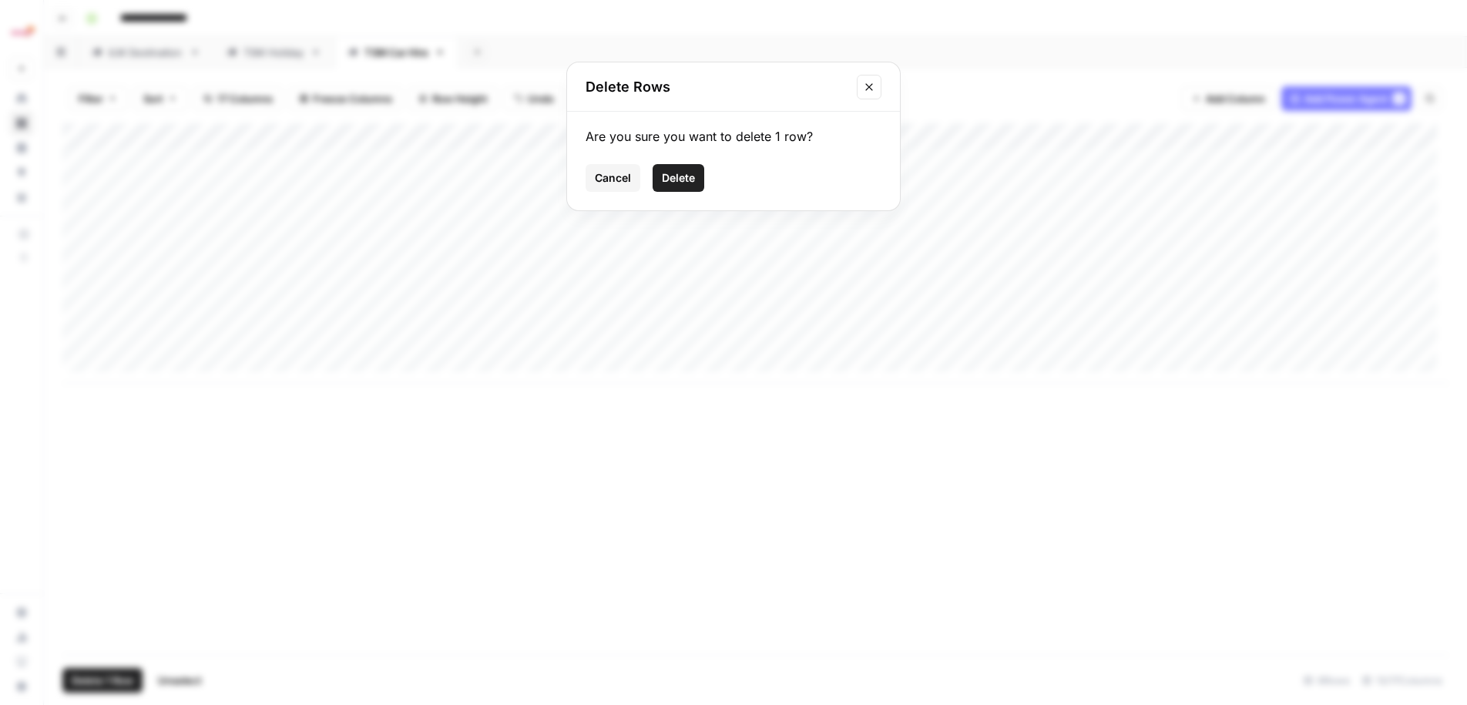
click at [683, 180] on span "Delete" at bounding box center [678, 177] width 33 height 15
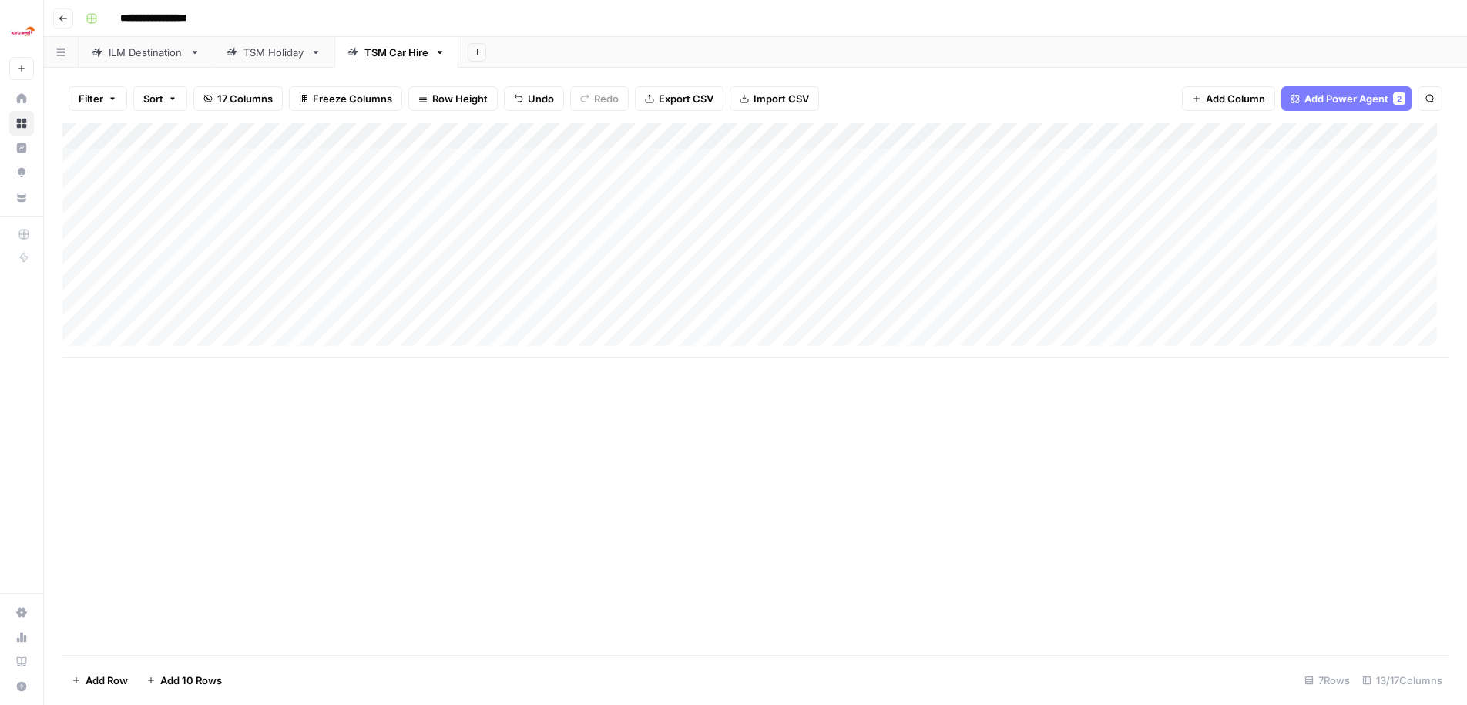
click at [189, 320] on div "Add Column" at bounding box center [755, 240] width 1386 height 234
type textarea "**********"
click at [340, 460] on div "Add Column" at bounding box center [755, 389] width 1386 height 532
click at [304, 320] on div "Add Column" at bounding box center [755, 240] width 1386 height 234
click at [354, 320] on div "Add Column" at bounding box center [755, 240] width 1386 height 234
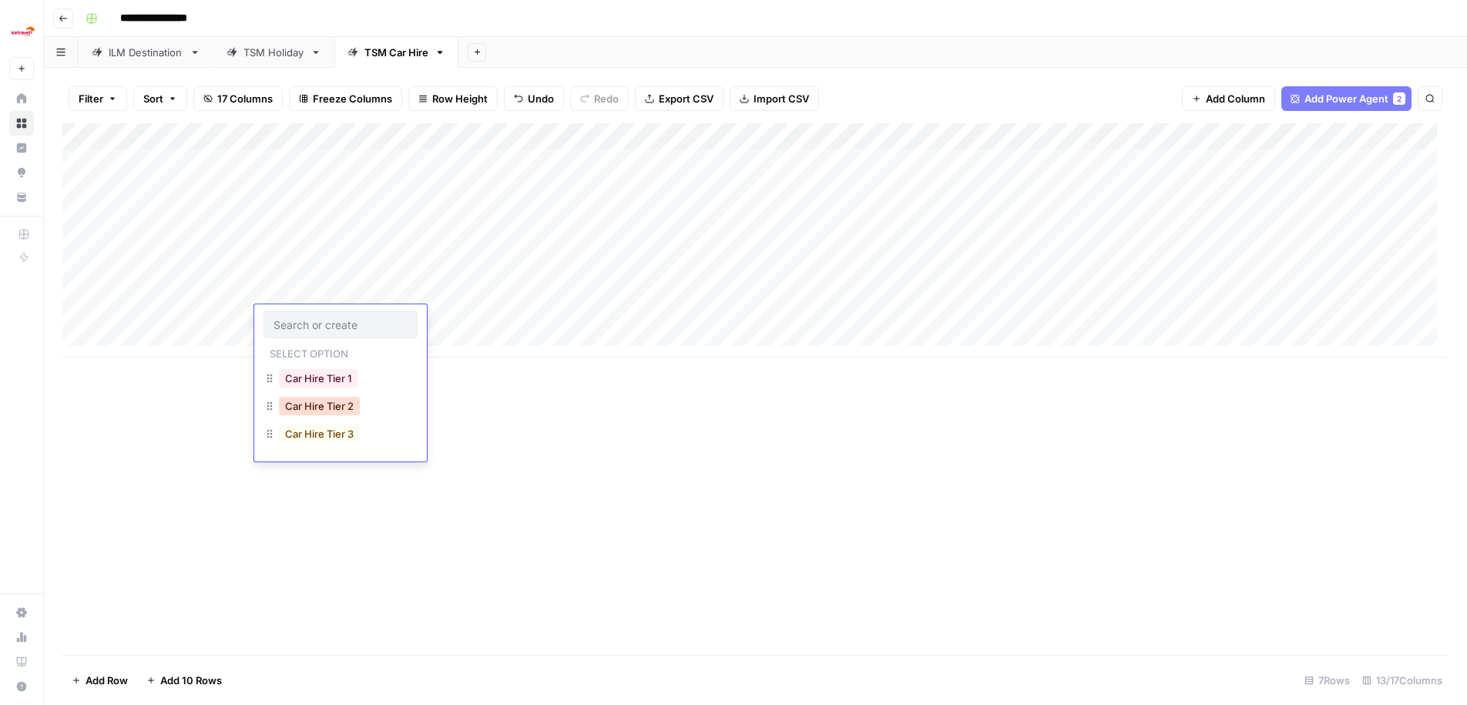
click at [337, 409] on button "Car Hire Tier 2" at bounding box center [319, 406] width 81 height 18
click at [457, 314] on div "Add Column" at bounding box center [755, 240] width 1386 height 234
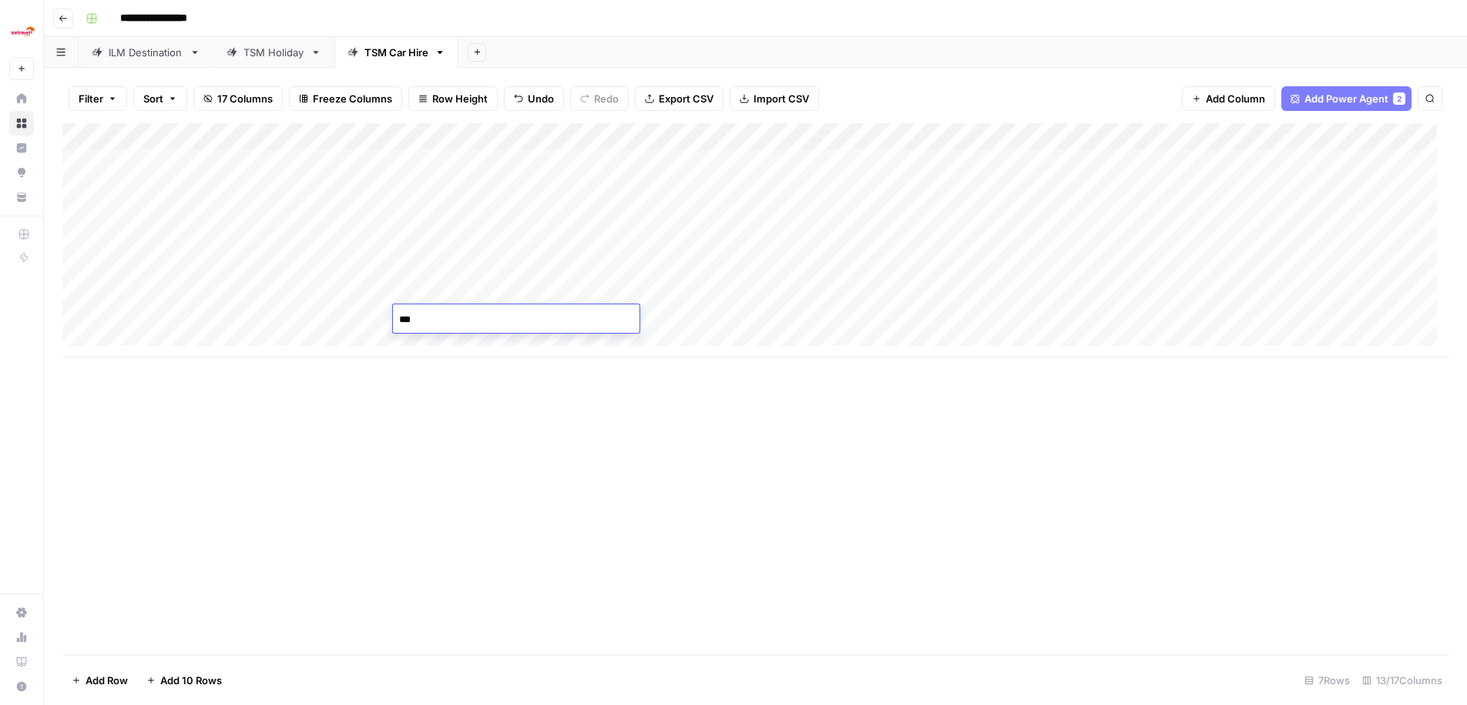
type textarea "****"
click at [591, 467] on div "Add Column" at bounding box center [755, 389] width 1386 height 532
drag, startPoint x: 754, startPoint y: 136, endPoint x: 830, endPoint y: 140, distance: 76.4
click at [831, 140] on div "Add Column" at bounding box center [755, 240] width 1386 height 234
drag, startPoint x: 831, startPoint y: 134, endPoint x: 903, endPoint y: 136, distance: 71.7
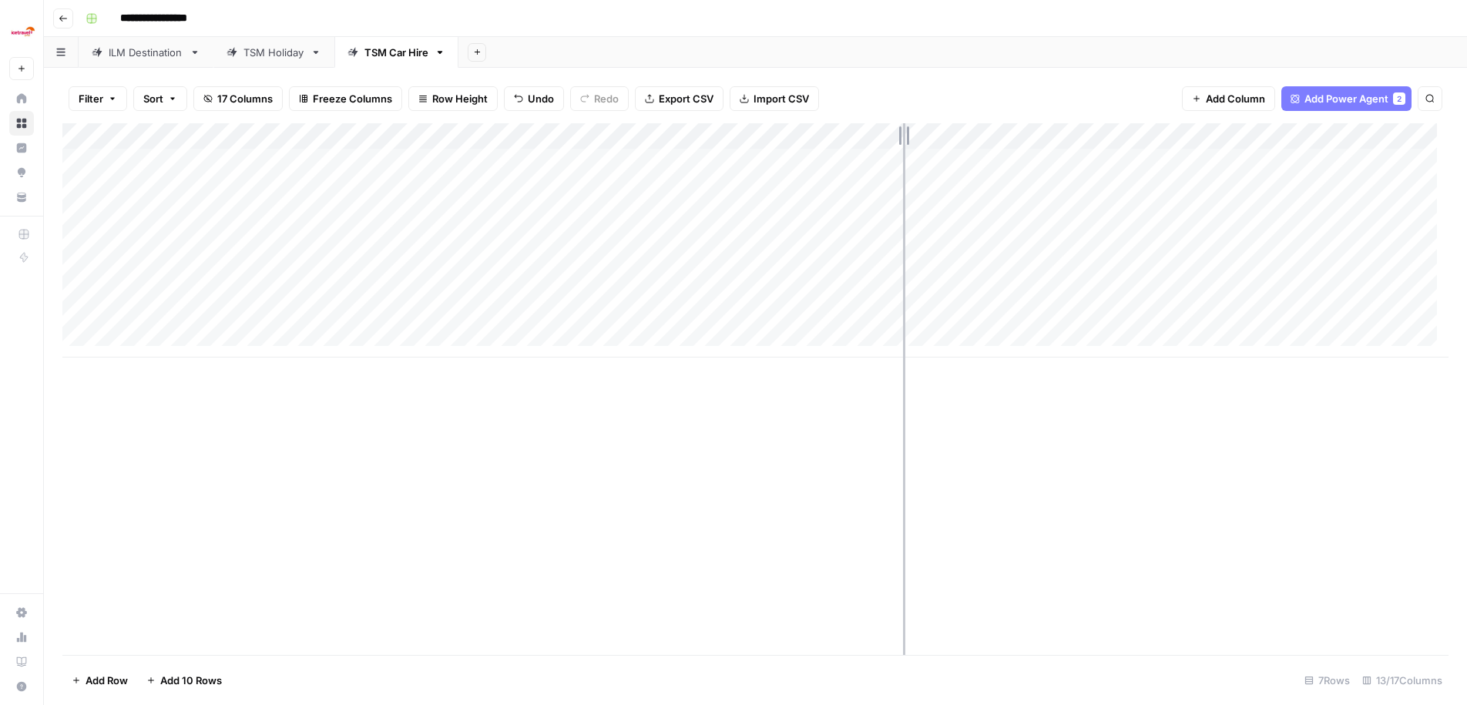
click at [903, 136] on div "Add Column" at bounding box center [755, 240] width 1386 height 234
click at [735, 139] on div "Add Column" at bounding box center [755, 240] width 1386 height 234
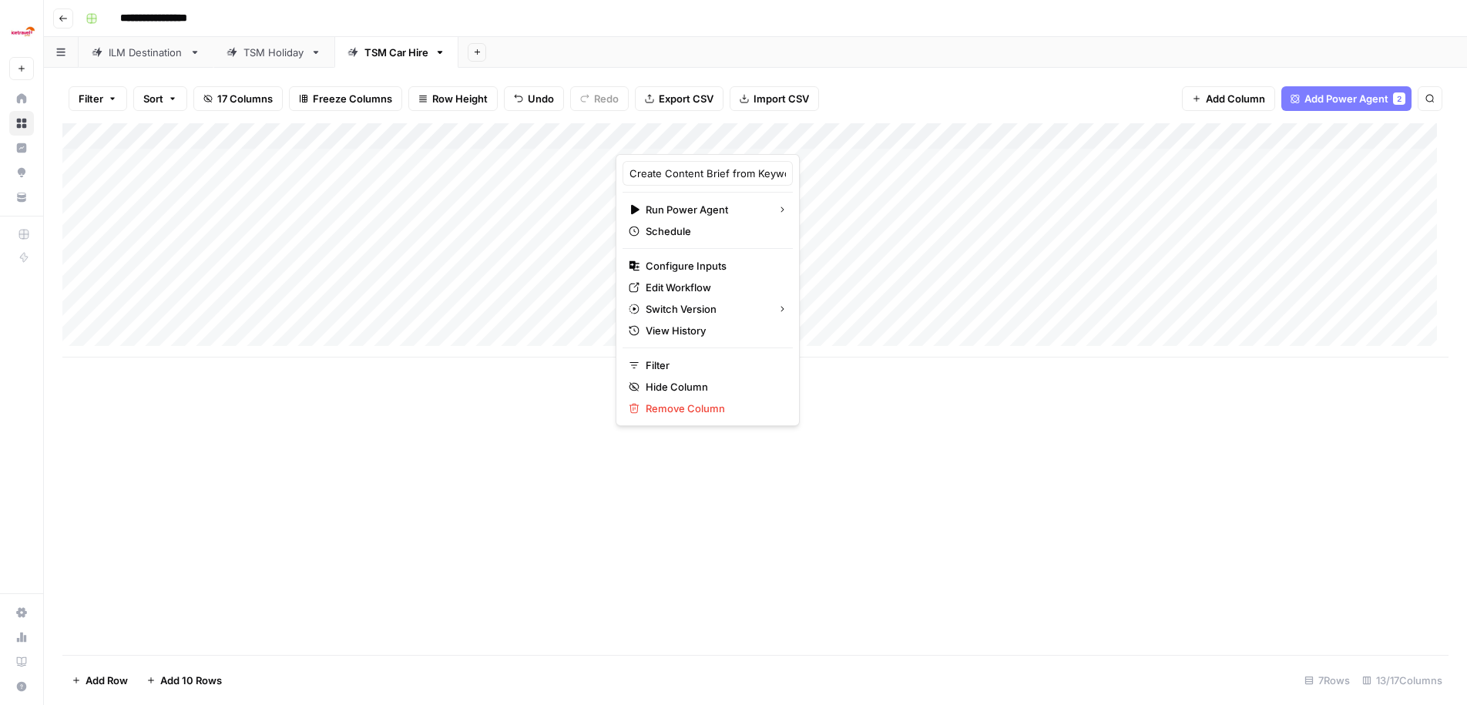
click at [735, 139] on div at bounding box center [760, 138] width 288 height 31
click at [840, 133] on div at bounding box center [760, 138] width 288 height 31
click at [891, 66] on div "Add Sheet" at bounding box center [962, 52] width 1008 height 31
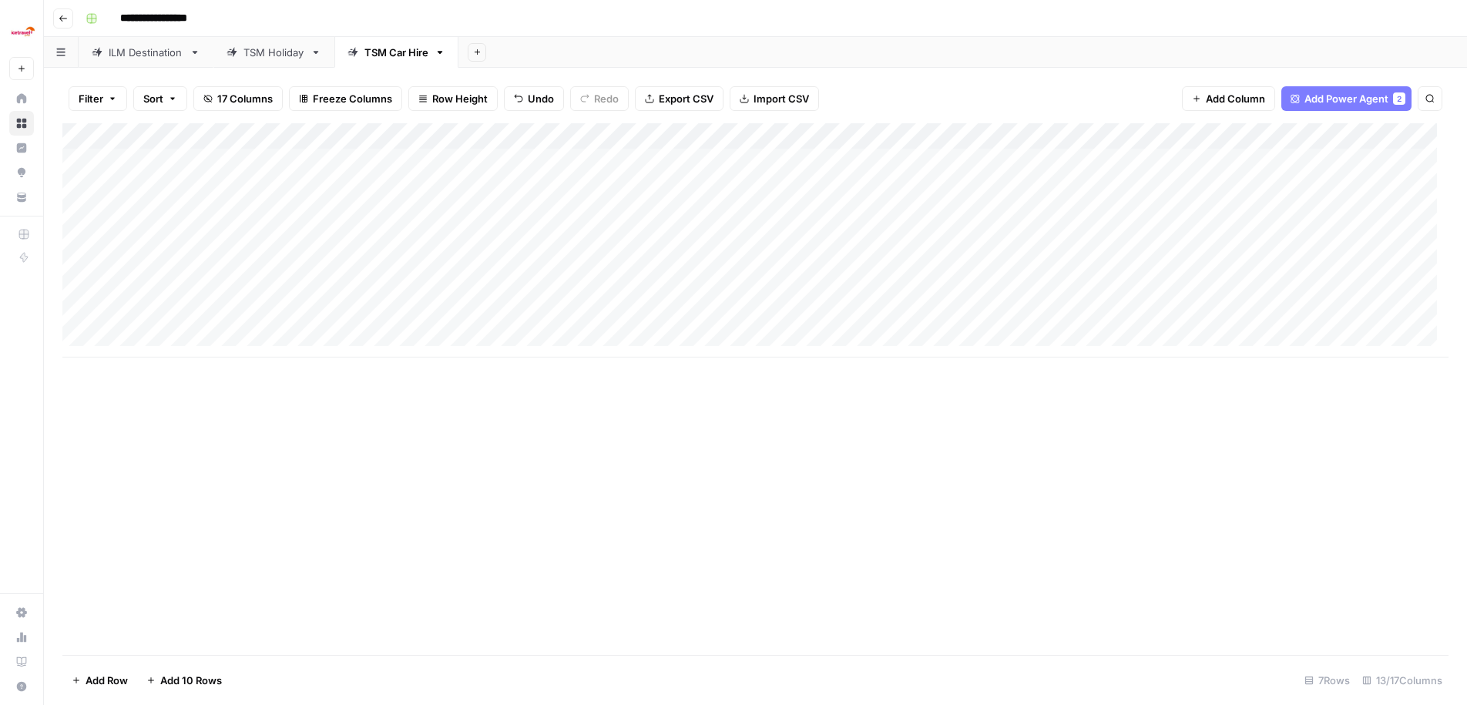
click at [869, 134] on div "Add Column" at bounding box center [755, 240] width 1386 height 234
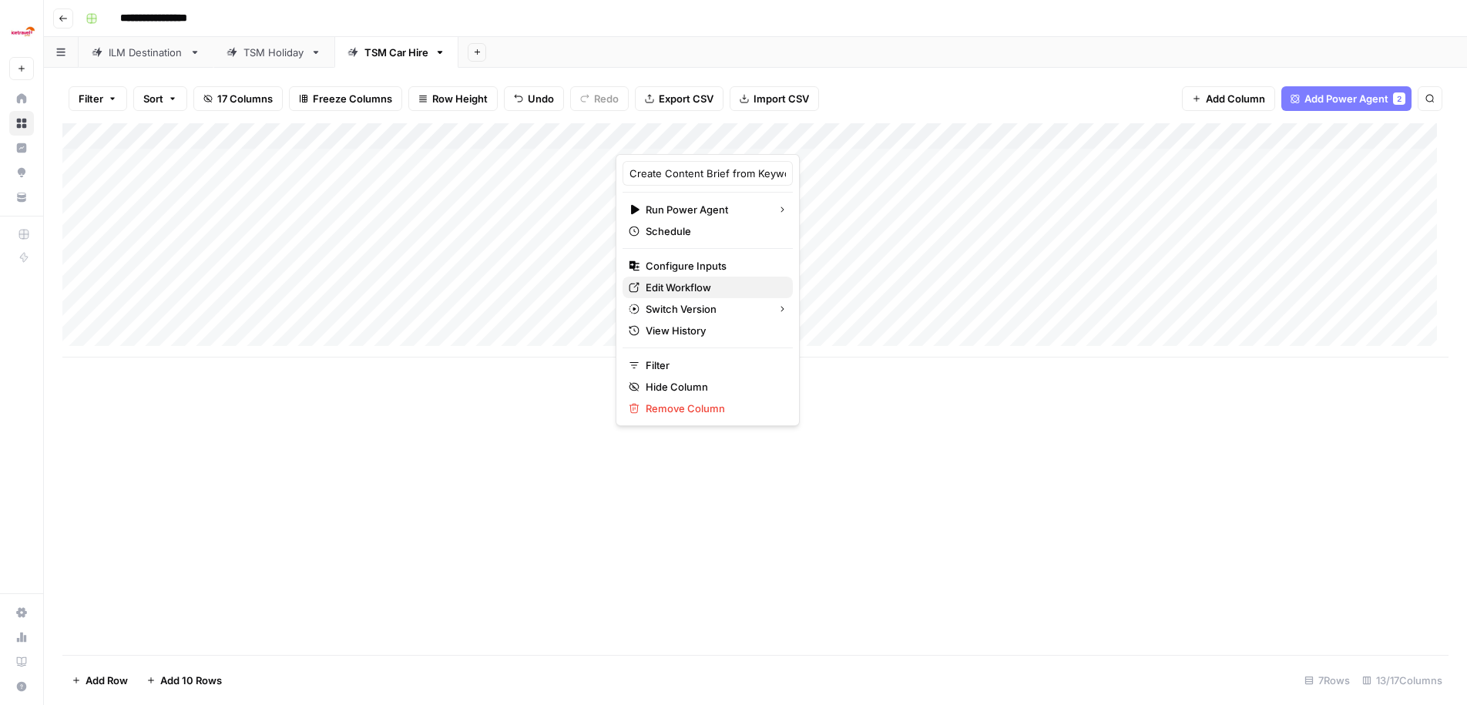
click at [686, 291] on span "Edit Workflow" at bounding box center [713, 287] width 135 height 15
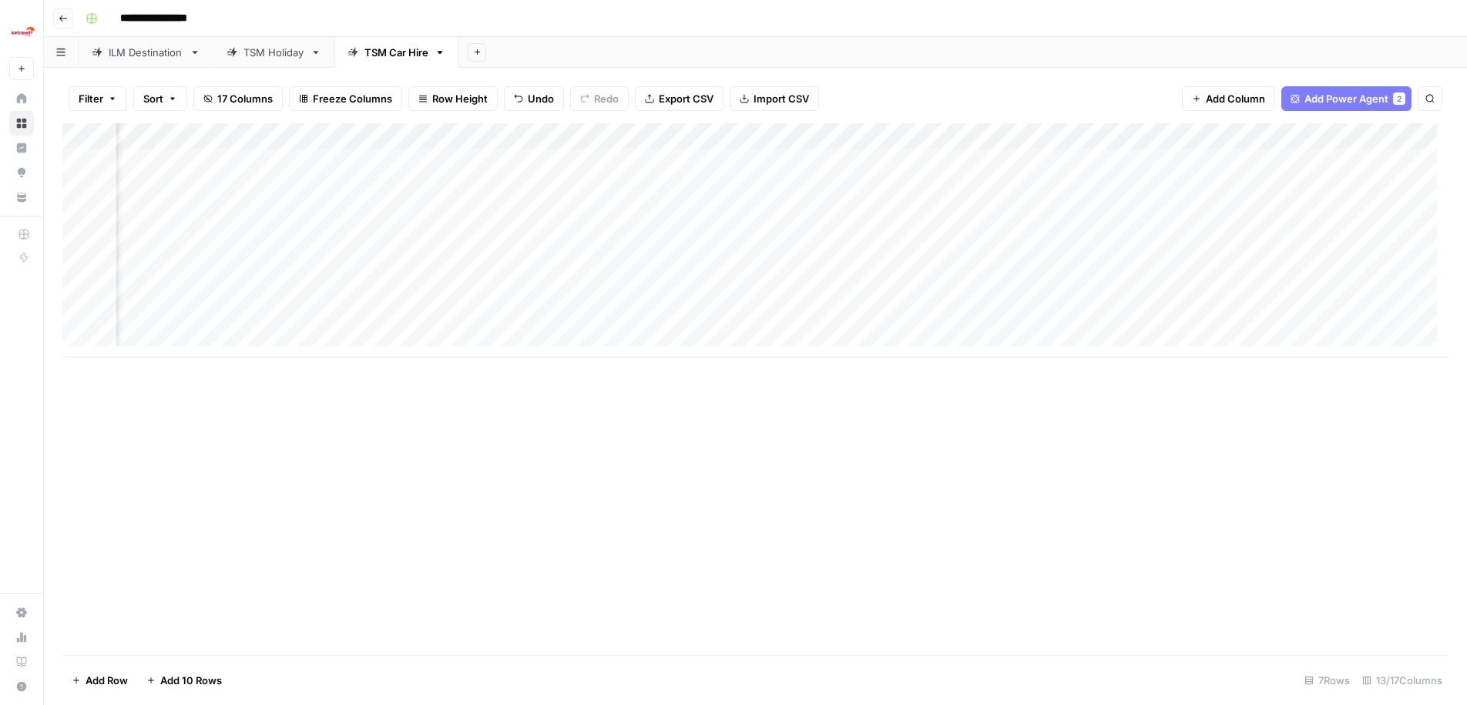
scroll to position [0, 800]
click at [1005, 129] on div "Add Column" at bounding box center [755, 240] width 1386 height 234
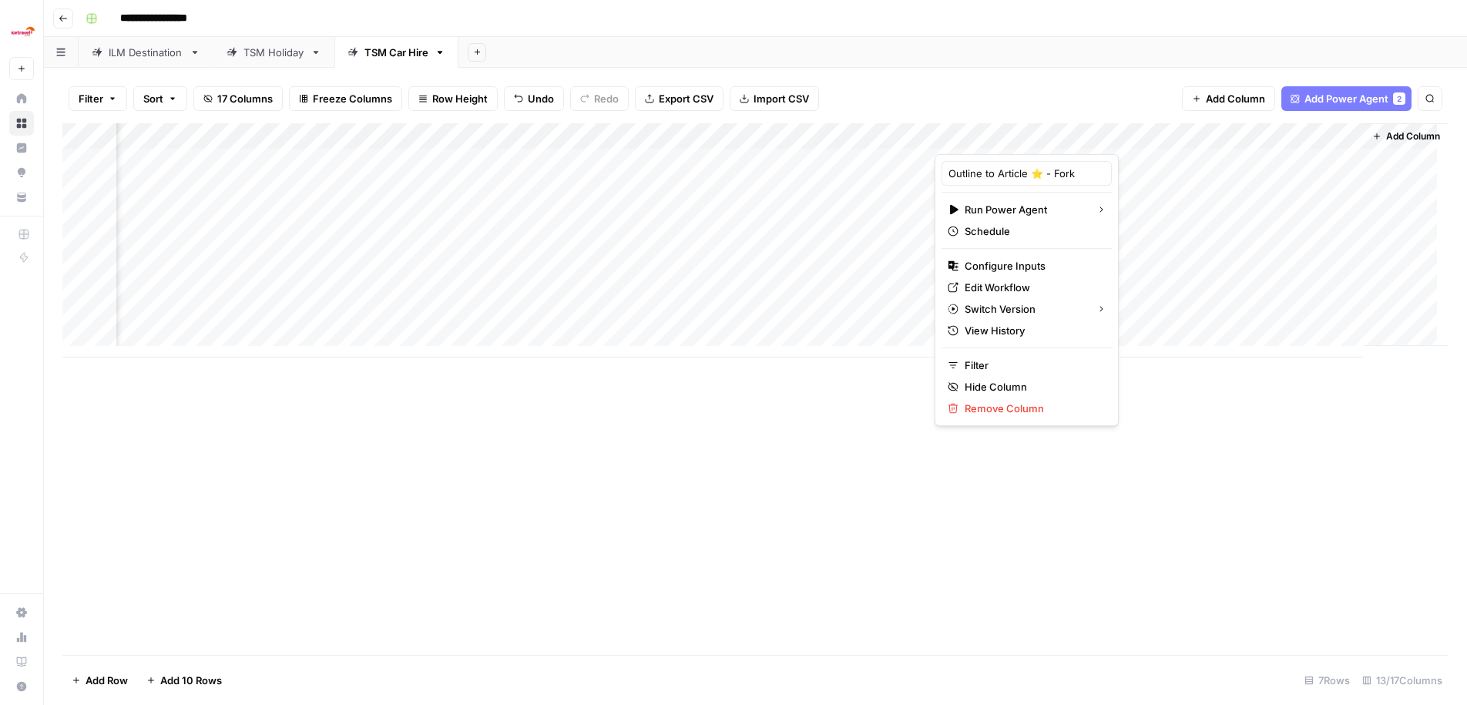
click at [1042, 136] on div at bounding box center [1003, 138] width 139 height 31
click at [1021, 289] on span "Edit Workflow" at bounding box center [1031, 287] width 135 height 15
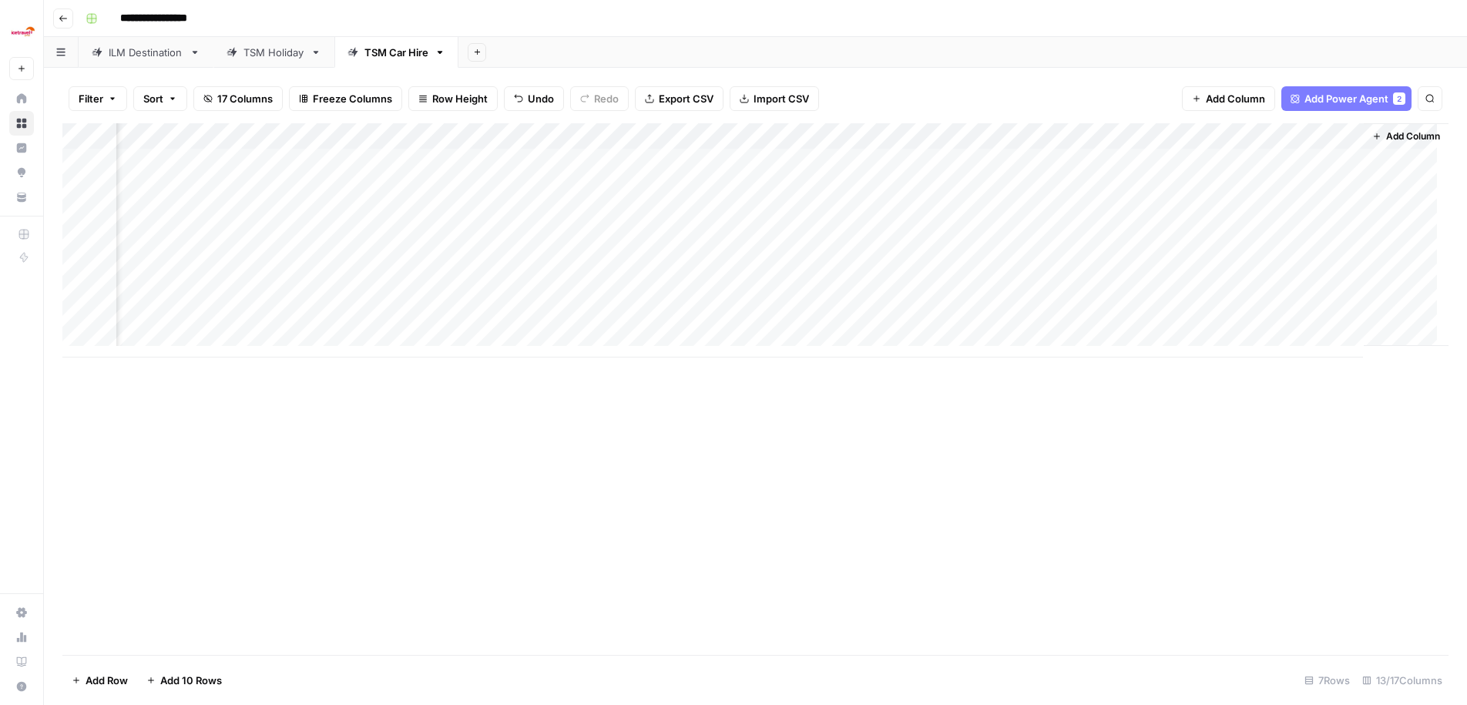
drag, startPoint x: 689, startPoint y: 362, endPoint x: 593, endPoint y: 361, distance: 95.5
click at [254, 375] on div "Add Column" at bounding box center [755, 389] width 1386 height 532
click at [709, 253] on div "Add Column" at bounding box center [755, 240] width 1386 height 234
click at [738, 252] on div "Add Column" at bounding box center [755, 240] width 1386 height 234
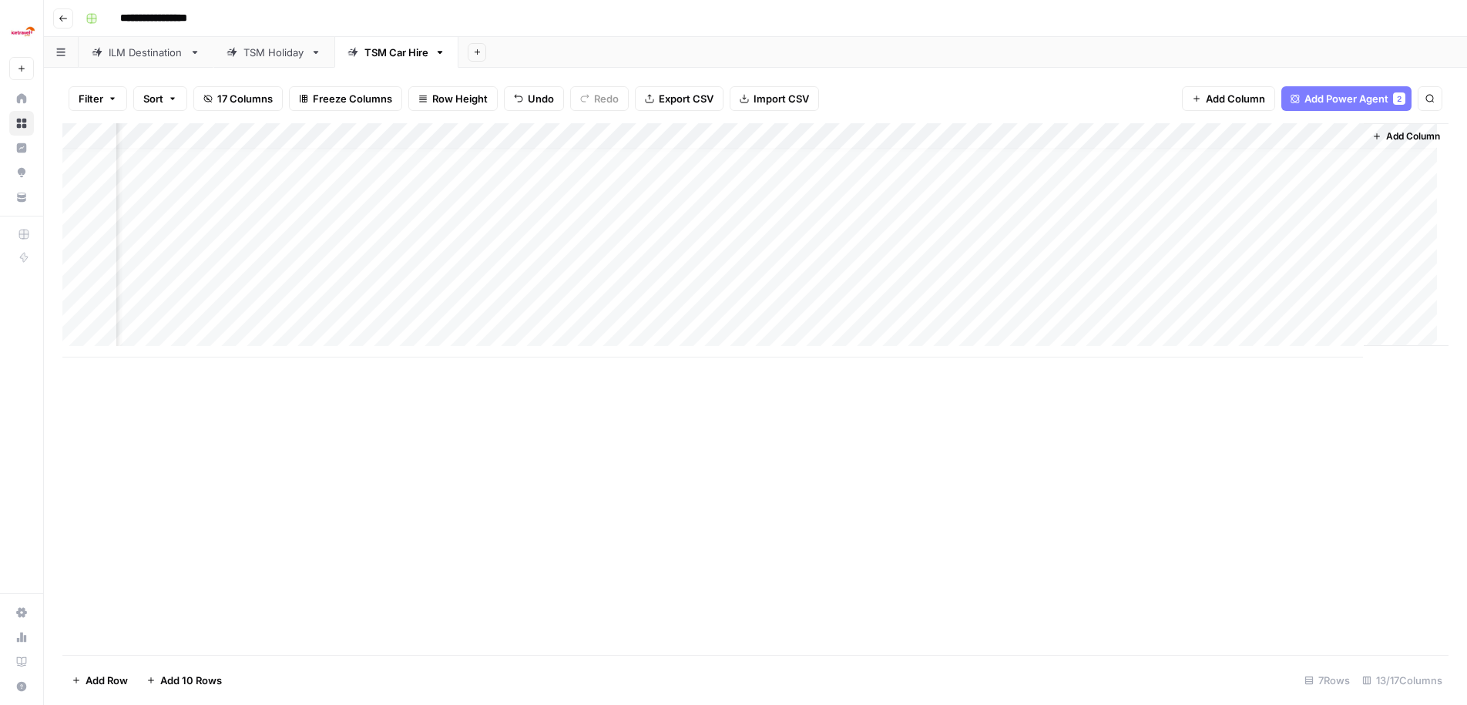
click at [978, 512] on div "Add Column" at bounding box center [755, 389] width 1386 height 532
click at [1136, 247] on div "Add Column" at bounding box center [755, 240] width 1386 height 234
click at [1198, 247] on div "Add Column" at bounding box center [755, 240] width 1386 height 234
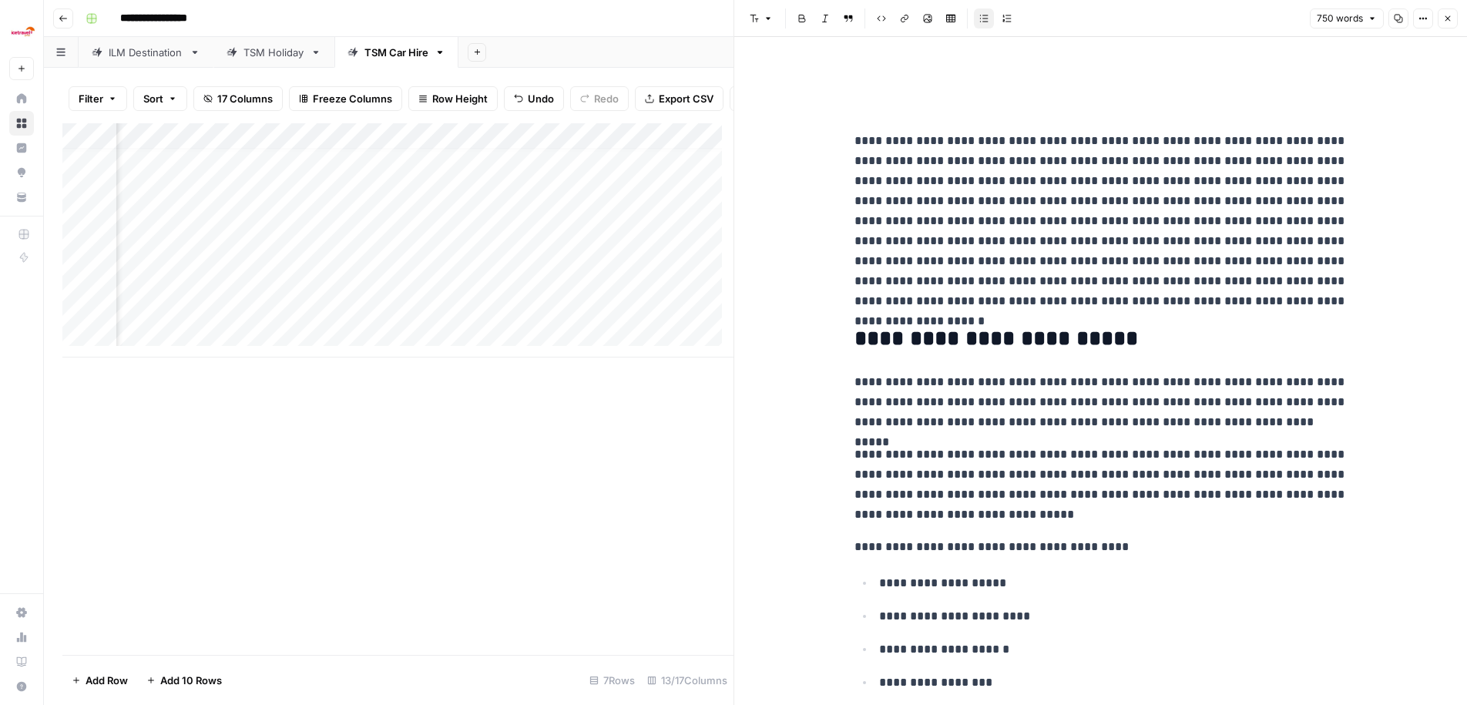
click at [1444, 17] on icon "button" at bounding box center [1447, 18] width 9 height 9
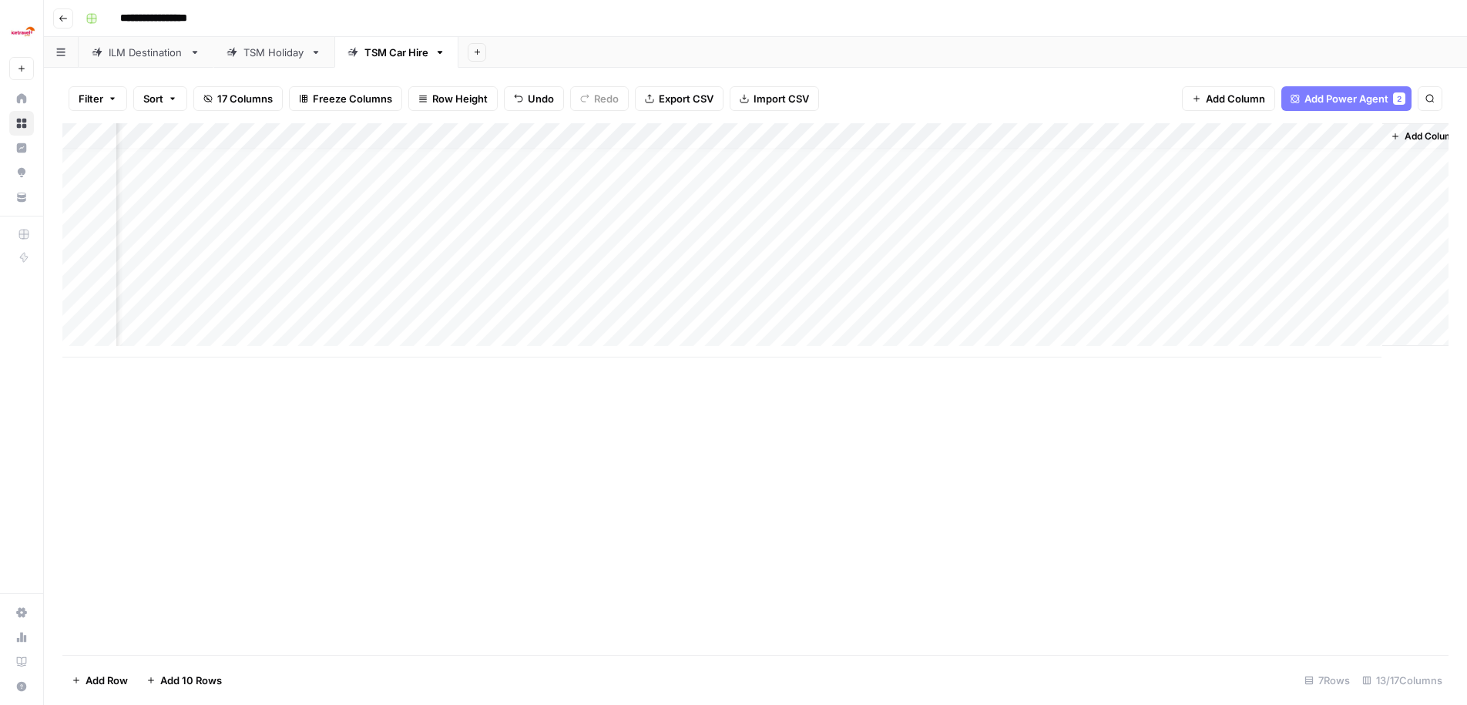
scroll to position [12, 782]
click at [1215, 253] on div "Add Column" at bounding box center [755, 240] width 1386 height 234
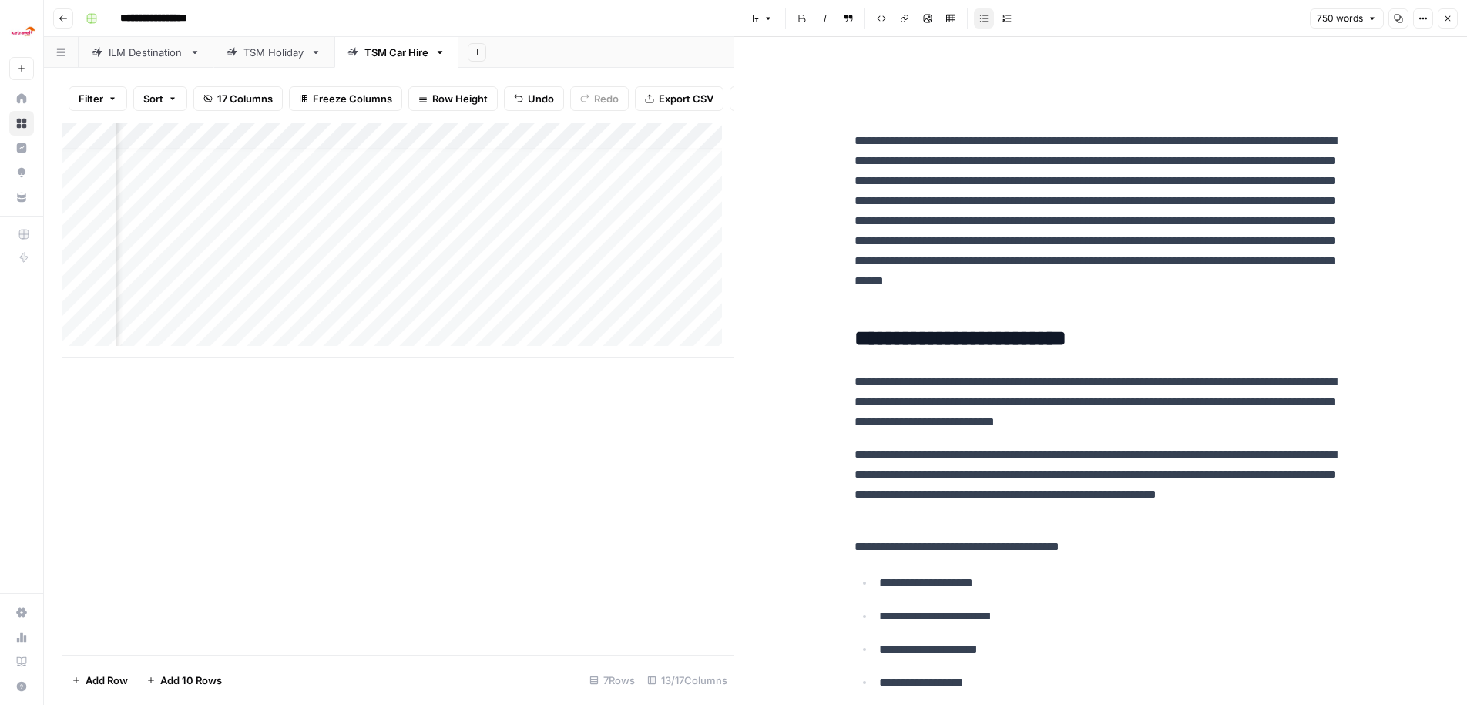
scroll to position [12, 0]
click at [1444, 18] on icon "button" at bounding box center [1447, 18] width 9 height 9
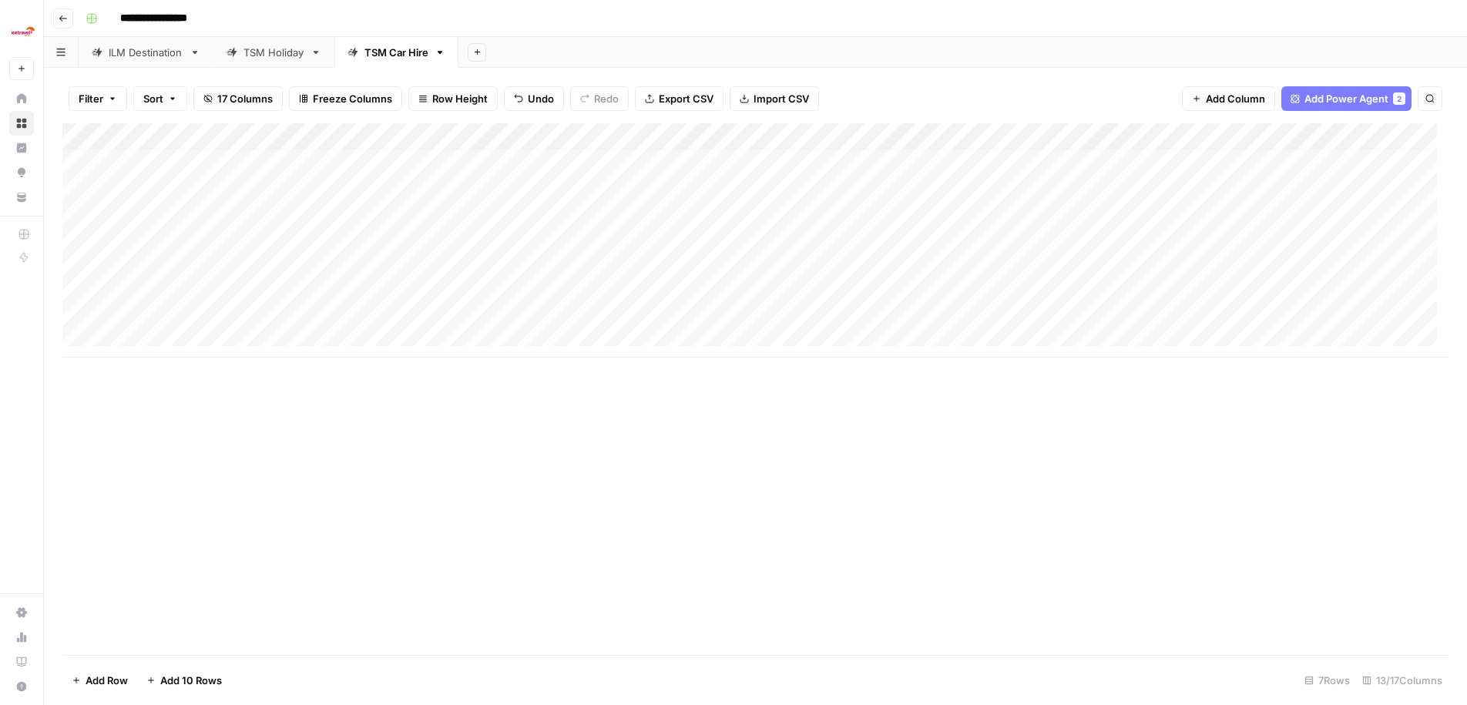
click at [86, 307] on div "Add Column" at bounding box center [755, 240] width 1386 height 234
click at [81, 282] on div "Add Column" at bounding box center [755, 240] width 1386 height 234
click at [82, 256] on div "Add Column" at bounding box center [755, 240] width 1386 height 234
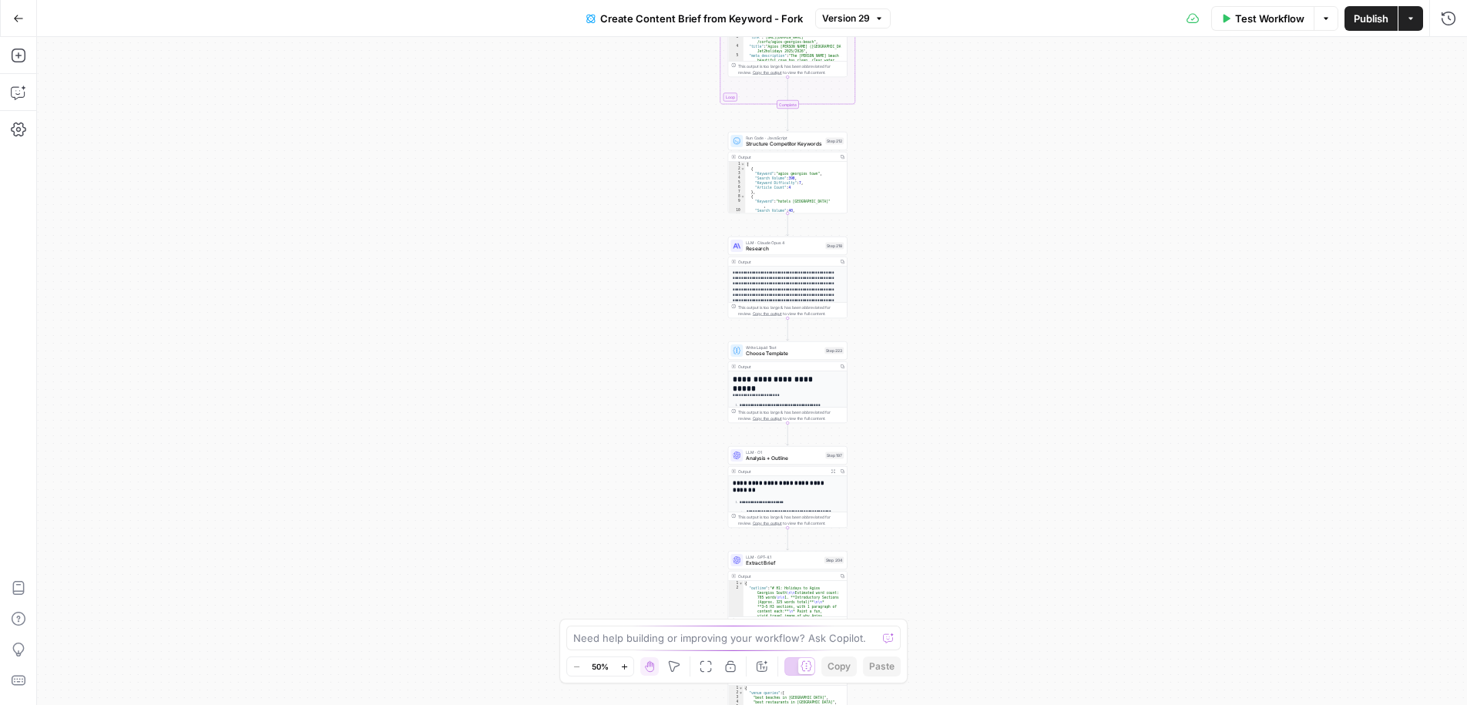
click at [679, 15] on span "Create Content Brief from Keyword - Fork" at bounding box center [701, 18] width 203 height 15
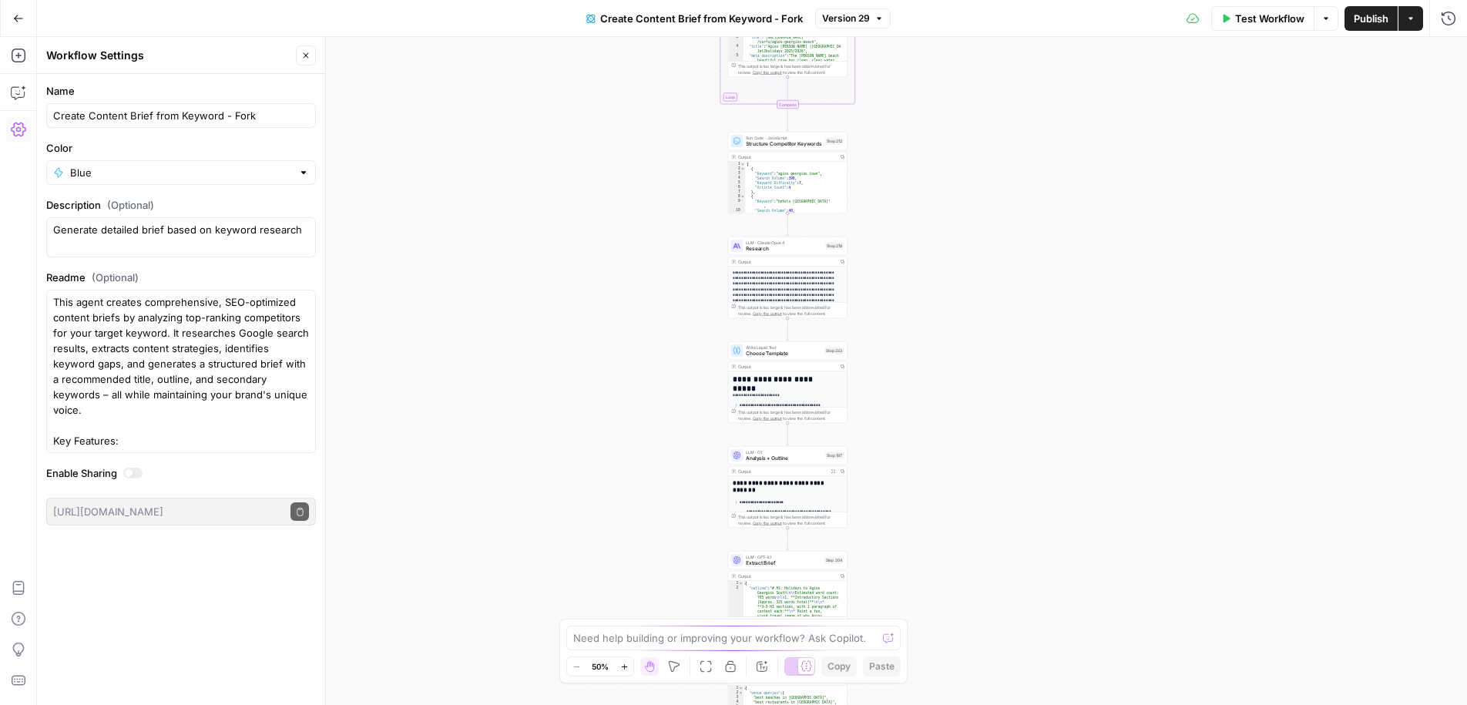
click at [723, 16] on span "Create Content Brief from Keyword - Fork" at bounding box center [701, 18] width 203 height 15
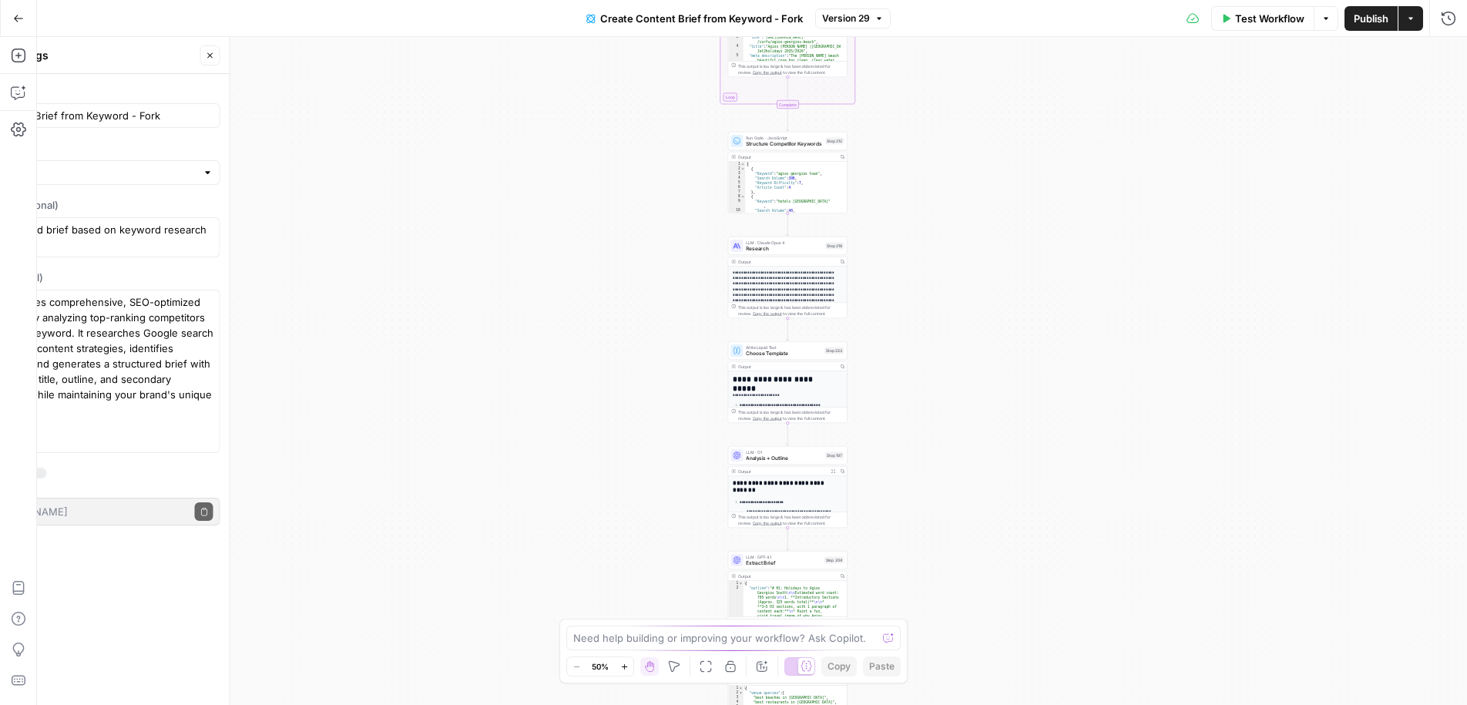
click at [723, 16] on span "Create Content Brief from Keyword - Fork" at bounding box center [701, 18] width 203 height 15
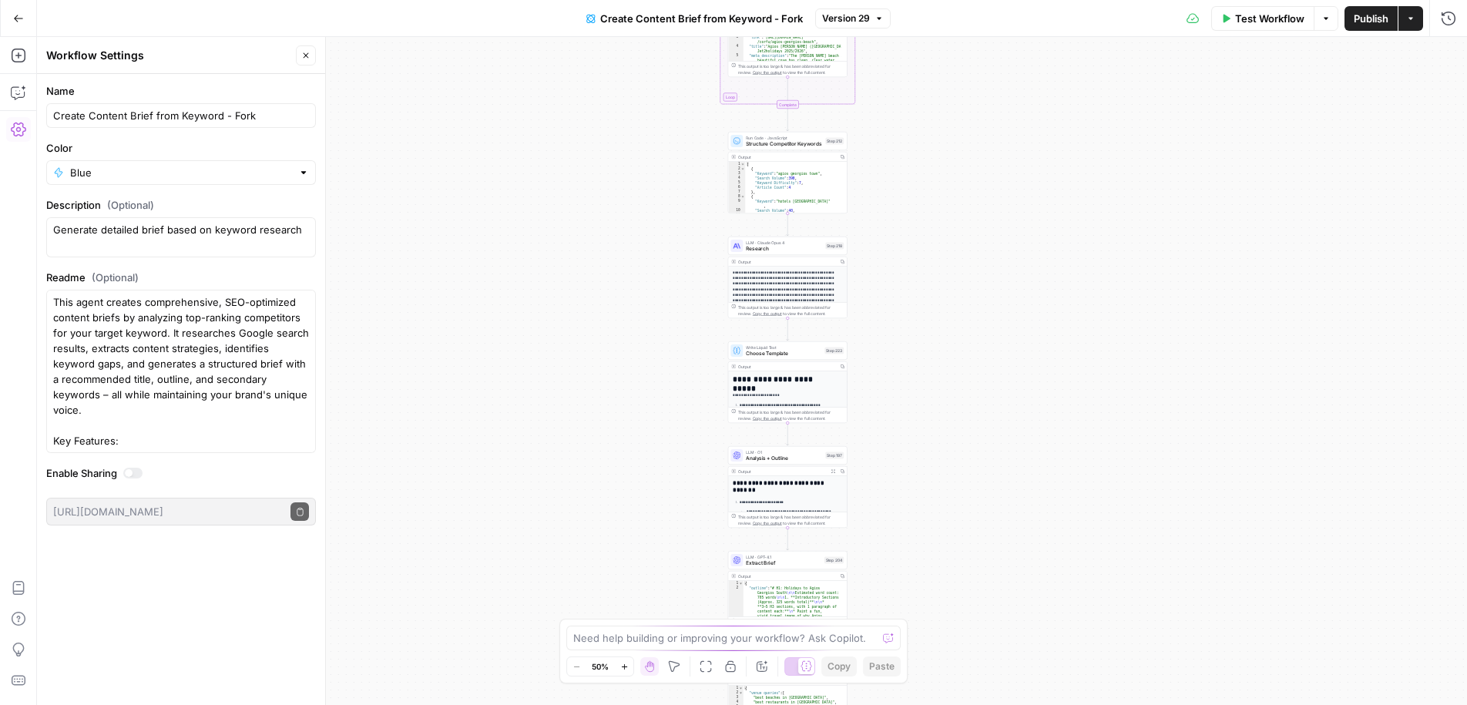
click at [176, 125] on div "Create Content Brief from Keyword - Fork" at bounding box center [181, 115] width 270 height 25
click at [178, 122] on input "Create Content Brief from Keyword - Fork" at bounding box center [181, 115] width 256 height 15
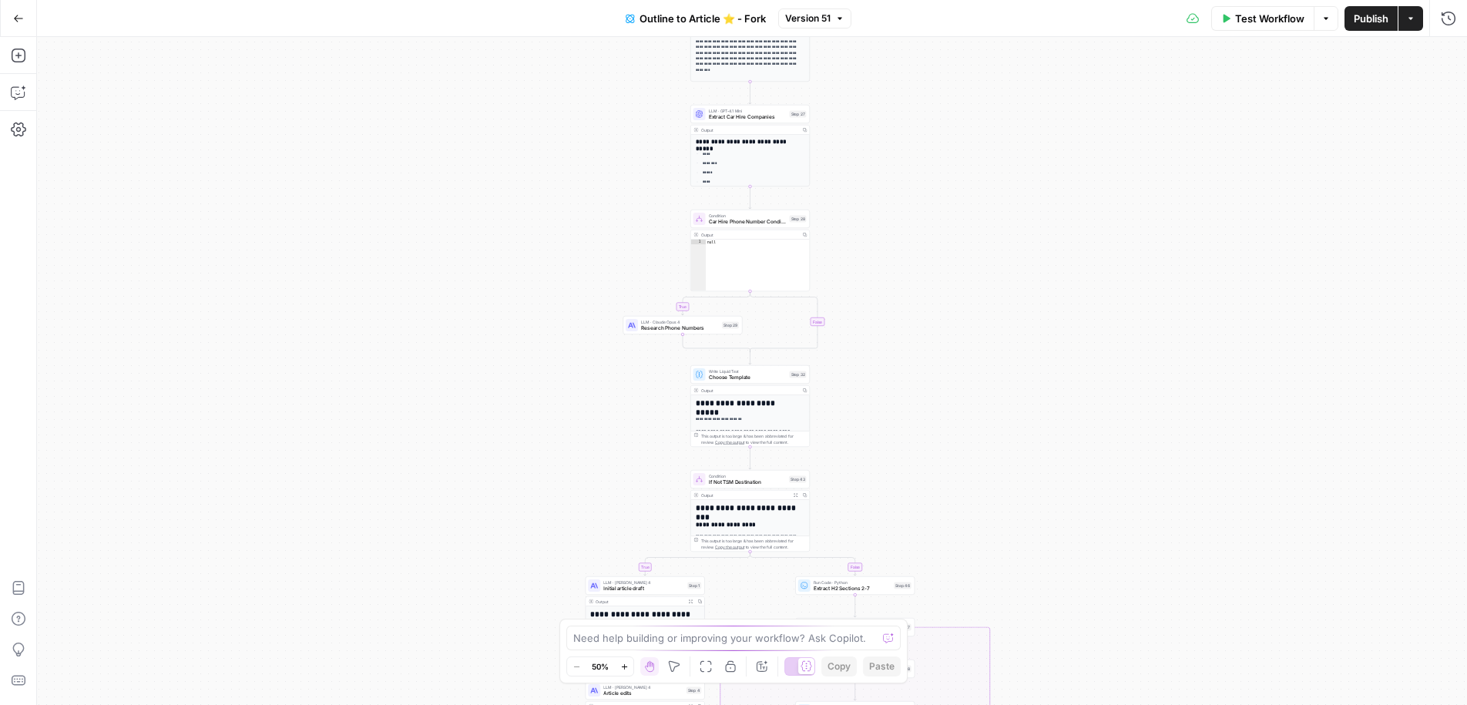
click at [694, 20] on span "Outline to Article ⭐️ - Fork" at bounding box center [702, 18] width 126 height 15
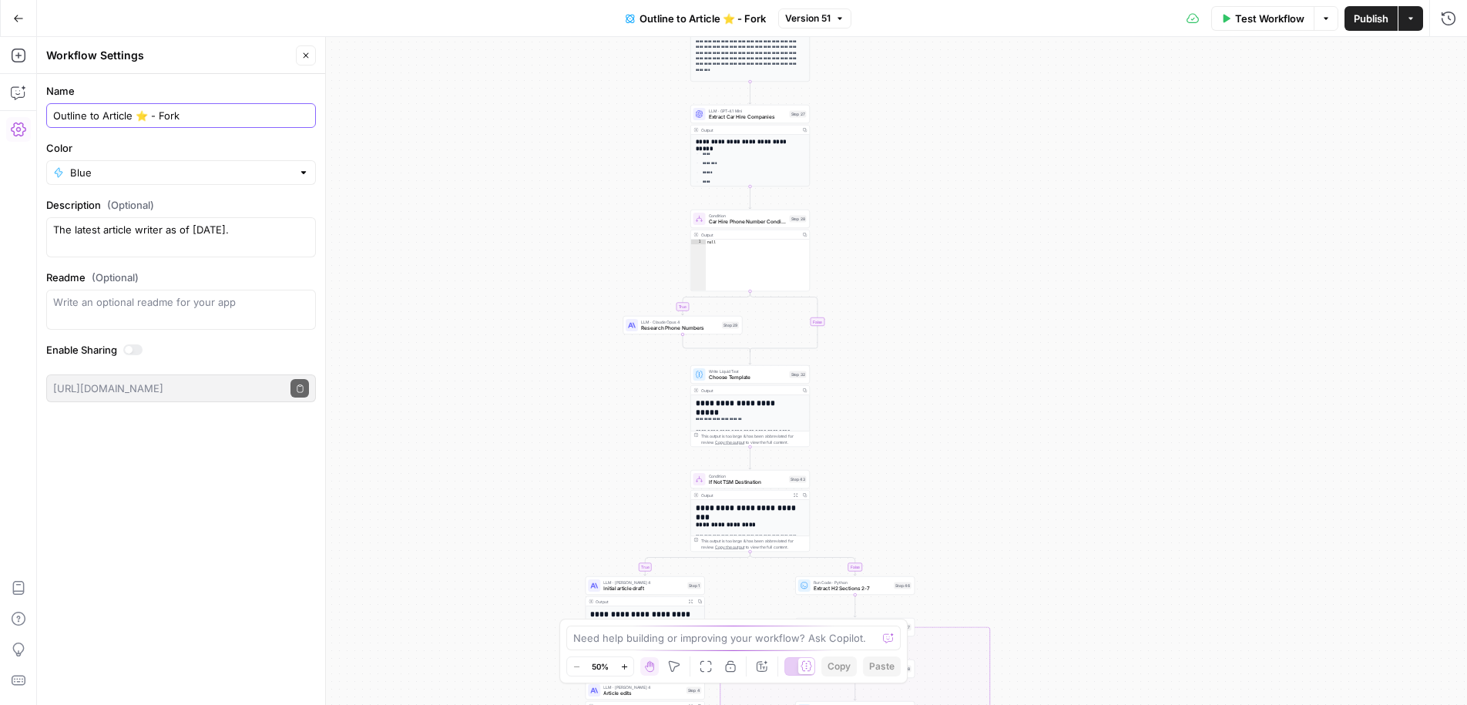
click at [230, 119] on input "Outline to Article ⭐️ - Fork" at bounding box center [181, 115] width 256 height 15
